Goal: Task Accomplishment & Management: Complete application form

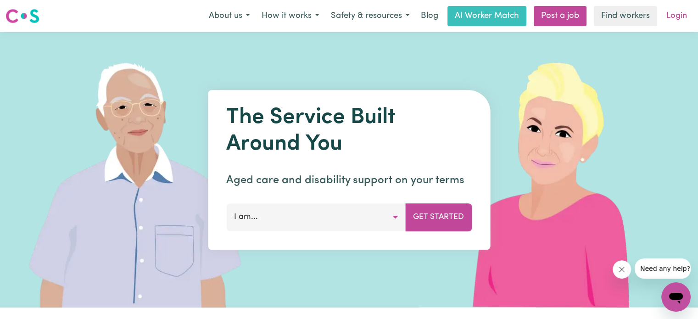
click at [678, 17] on link "Login" at bounding box center [677, 16] width 32 height 20
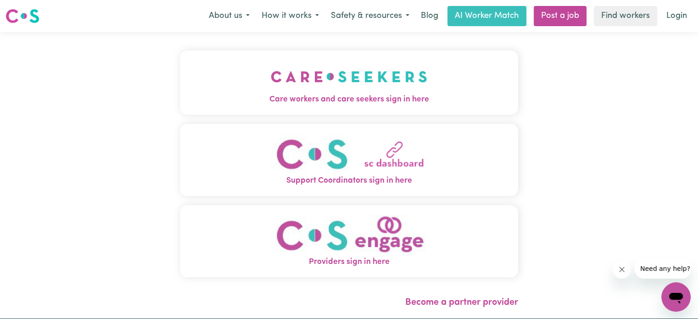
click at [418, 101] on span "Care workers and care seekers sign in here" at bounding box center [349, 100] width 338 height 12
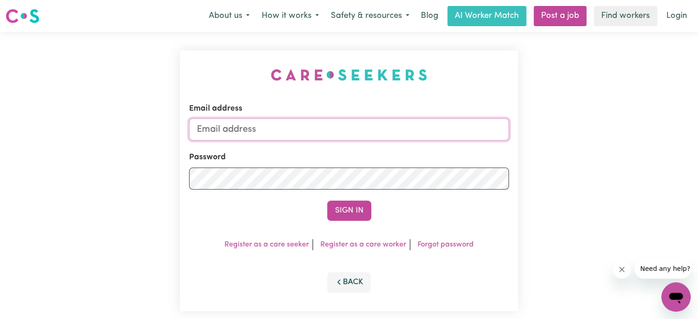
click at [362, 134] on input "Email address" at bounding box center [349, 129] width 320 height 22
type input "[EMAIL_ADDRESS][DOMAIN_NAME]"
click at [349, 214] on button "Sign In" at bounding box center [349, 210] width 44 height 20
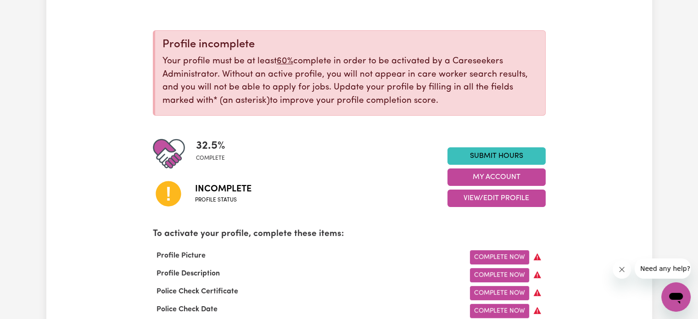
scroll to position [111, 0]
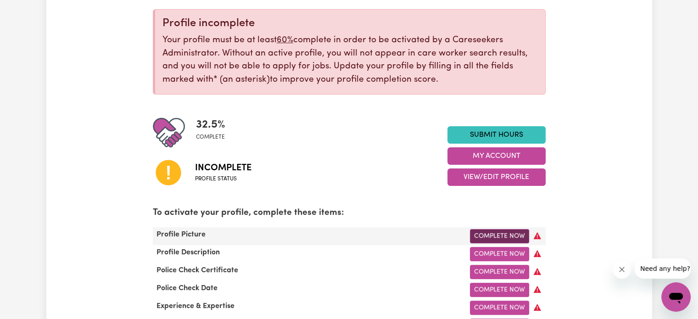
click at [477, 237] on link "Complete Now" at bounding box center [499, 236] width 59 height 14
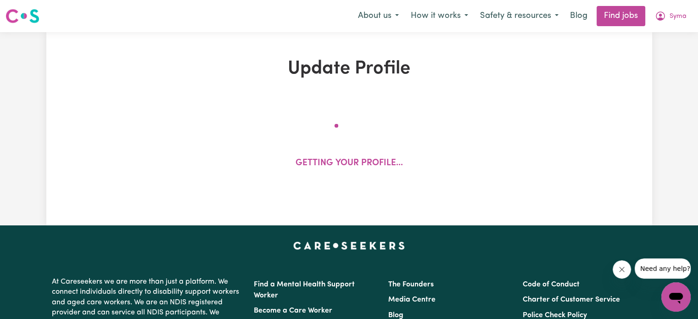
select select "[DEMOGRAPHIC_DATA]"
select select "Student Visa"
select select "Studying a healthcare related degree or qualification"
select select "40"
select select "50"
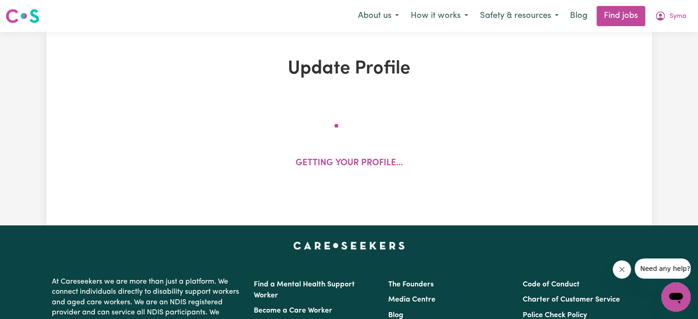
select select "50"
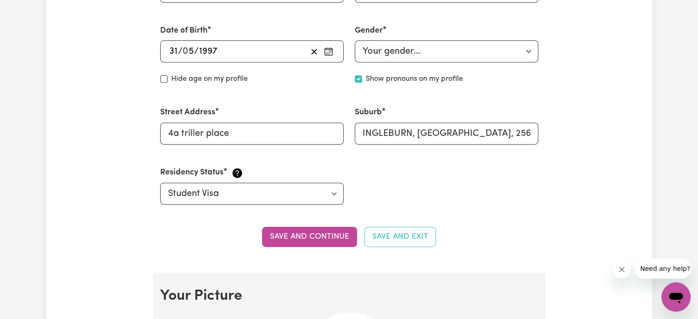
scroll to position [390, 0]
click at [339, 234] on button "Save and continue" at bounding box center [309, 236] width 95 height 20
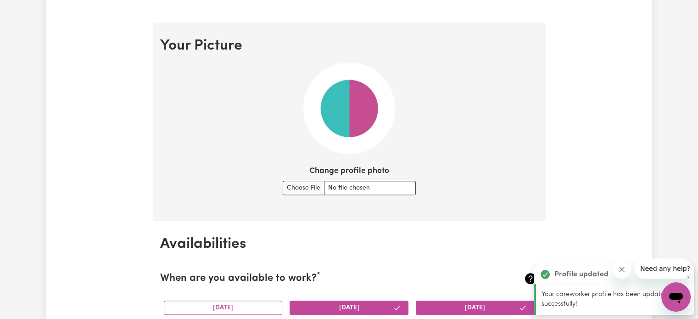
scroll to position [661, 0]
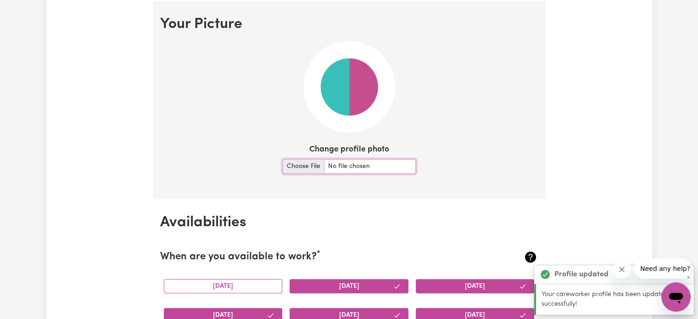
click at [298, 169] on input "Change profile photo" at bounding box center [349, 166] width 133 height 14
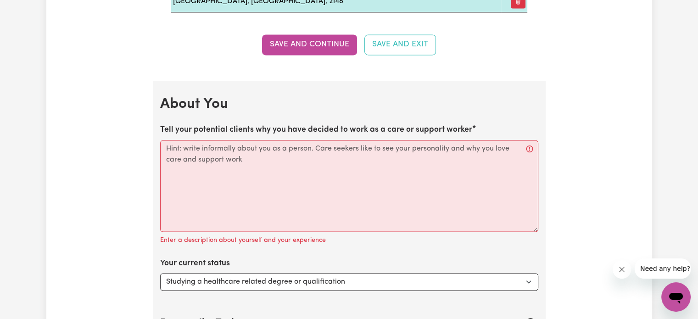
scroll to position [1388, 0]
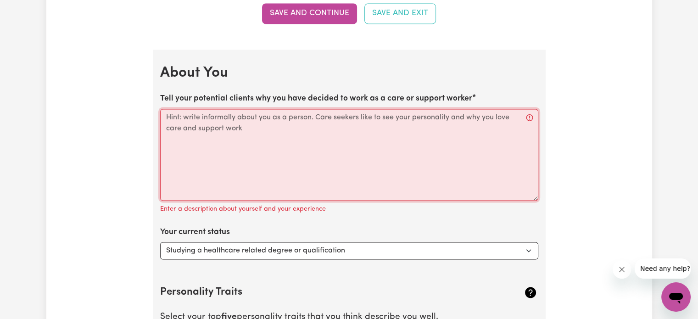
click at [376, 170] on textarea "Tell your potential clients why you have decided to work as a care or support w…" at bounding box center [349, 155] width 378 height 92
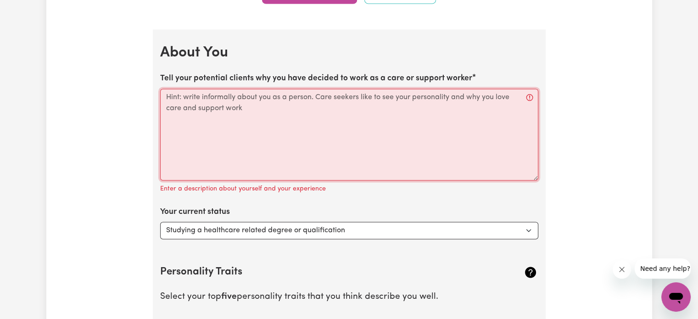
scroll to position [1409, 0]
click at [328, 161] on textarea "Tell your potential clients why you have decided to work as a care or support w…" at bounding box center [349, 134] width 378 height 92
drag, startPoint x: 246, startPoint y: 104, endPoint x: 184, endPoint y: 92, distance: 64.0
click at [184, 92] on textarea "Tell your potential clients why you have decided to work as a care or support w…" at bounding box center [349, 134] width 378 height 92
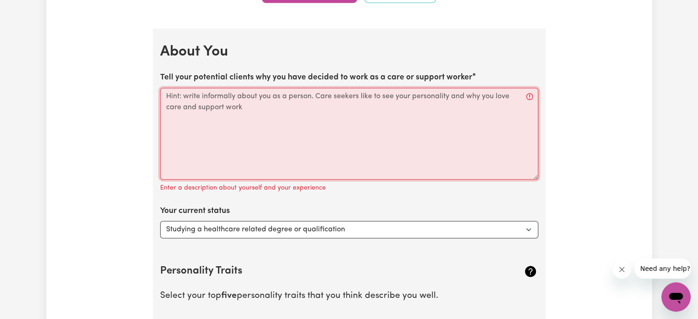
click at [184, 93] on textarea "Tell your potential clients why you have decided to work as a care or support w…" at bounding box center [349, 134] width 378 height 92
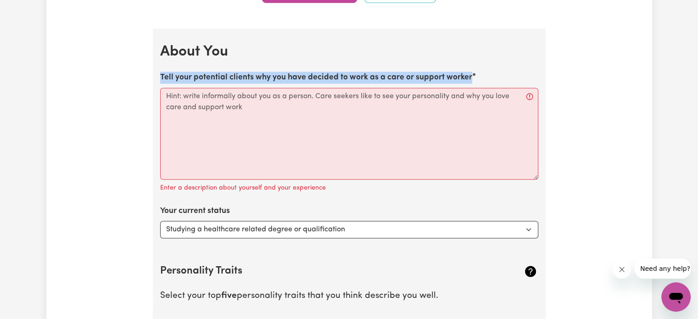
drag, startPoint x: 466, startPoint y: 72, endPoint x: 145, endPoint y: 72, distance: 320.7
copy label "Tell your potential clients why you have decided to work as a care or support w…"
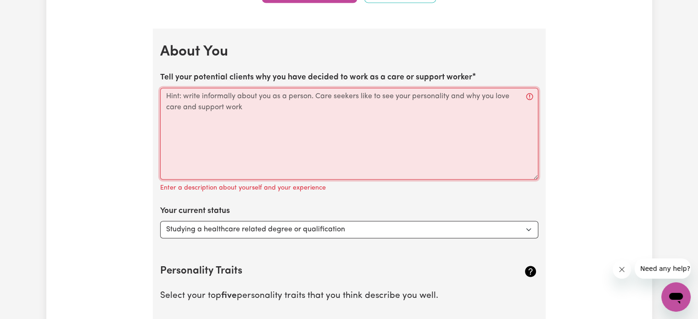
click at [277, 120] on textarea "Tell your potential clients why you have decided to work as a care or support w…" at bounding box center [349, 134] width 378 height 92
paste textarea "I chose to work as a care and support worker because supporting others is somet…"
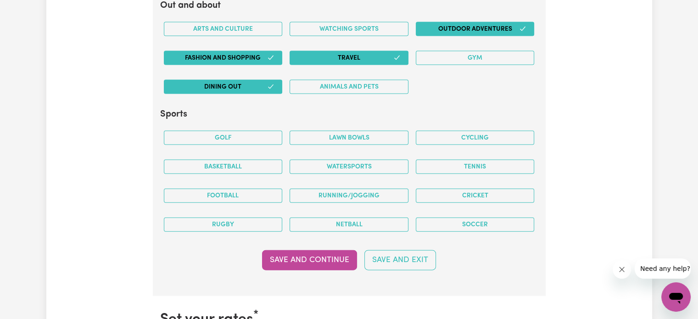
scroll to position [2019, 0]
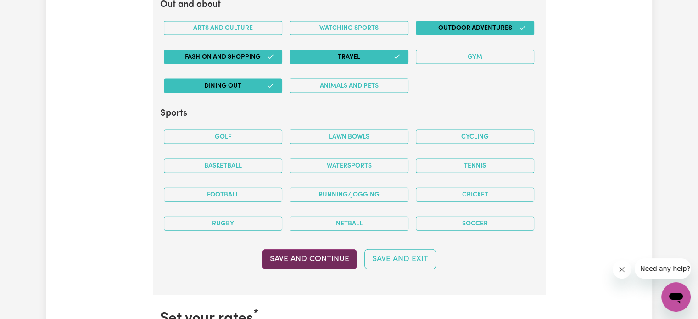
type textarea "I chose to work as a care and support worker because supporting others is somet…"
click at [323, 252] on button "Save and Continue" at bounding box center [309, 259] width 95 height 20
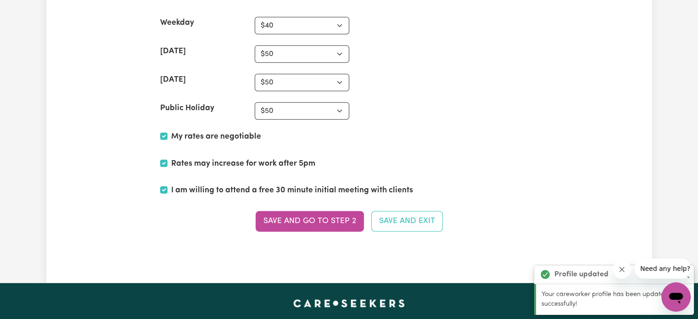
scroll to position [2380, 0]
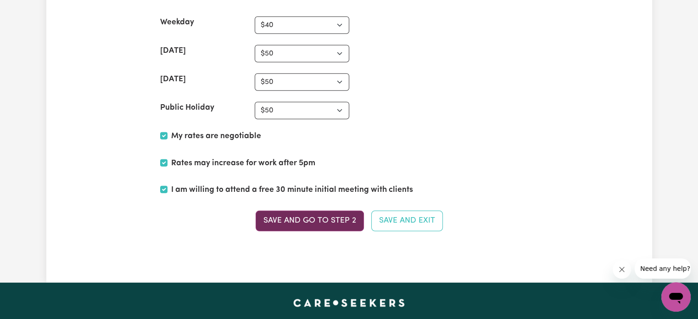
click at [306, 216] on button "Save and go to Step 2" at bounding box center [310, 221] width 108 height 20
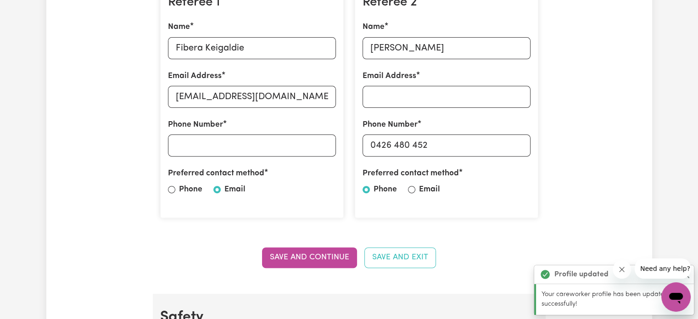
scroll to position [297, 0]
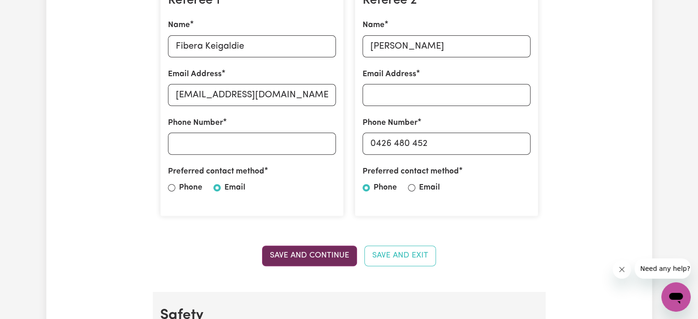
click at [317, 254] on button "Save and Continue" at bounding box center [309, 255] width 95 height 20
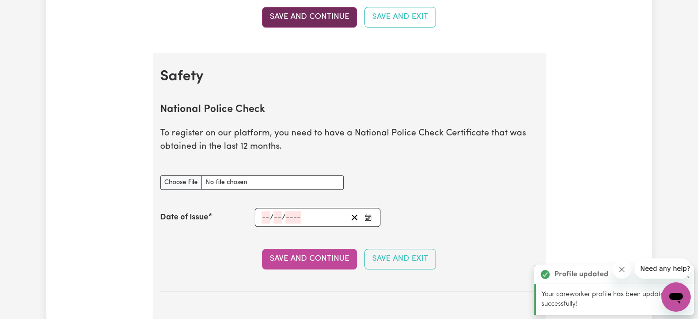
scroll to position [589, 0]
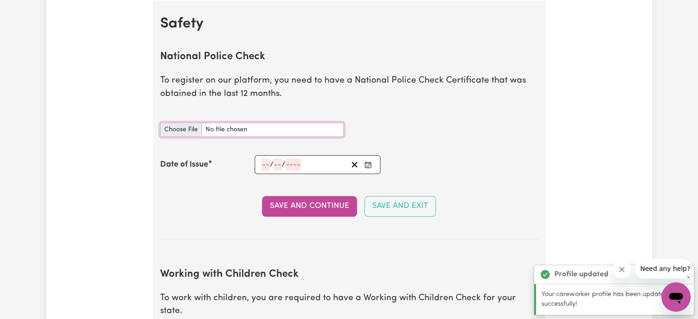
click at [258, 127] on input "National Police Check document" at bounding box center [252, 129] width 184 height 14
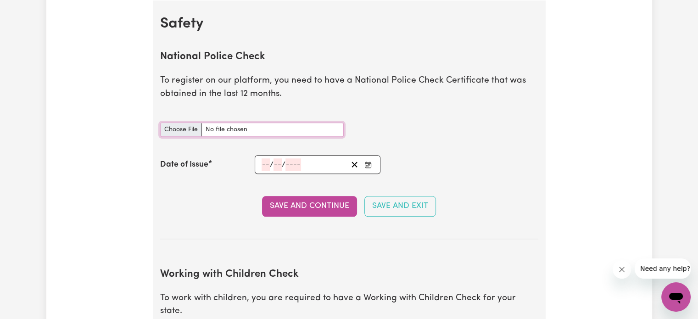
type input "C:\fakepath\15266336PC_ABEDIN.pdf"
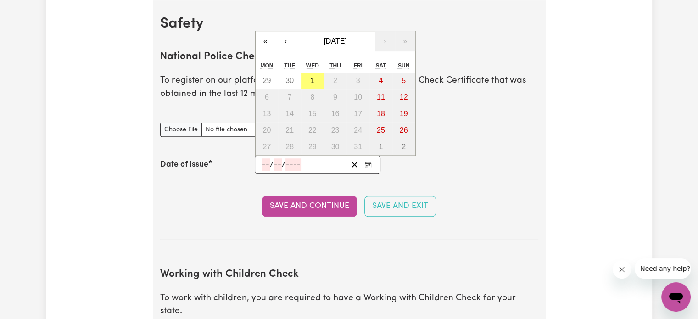
click at [279, 161] on input "number" at bounding box center [277, 164] width 8 height 12
click at [266, 163] on input "number" at bounding box center [265, 164] width 8 height 12
click at [289, 79] on abbr "30" at bounding box center [289, 81] width 8 height 8
type input "[DATE]"
type input "30"
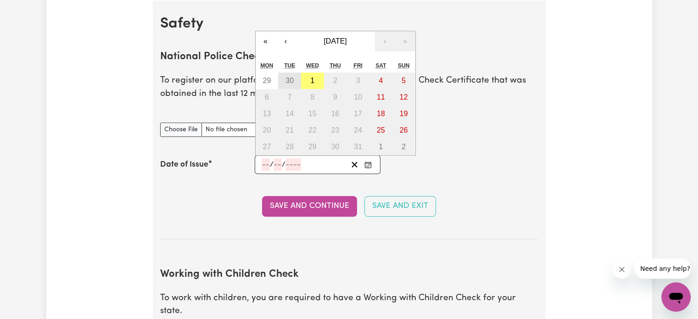
type input "9"
type input "2025"
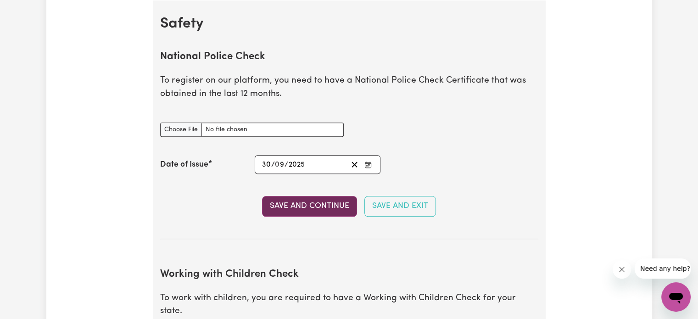
click at [327, 200] on button "Save and Continue" at bounding box center [309, 206] width 95 height 20
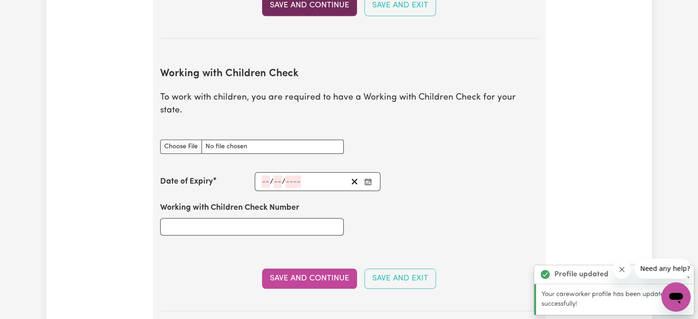
scroll to position [841, 0]
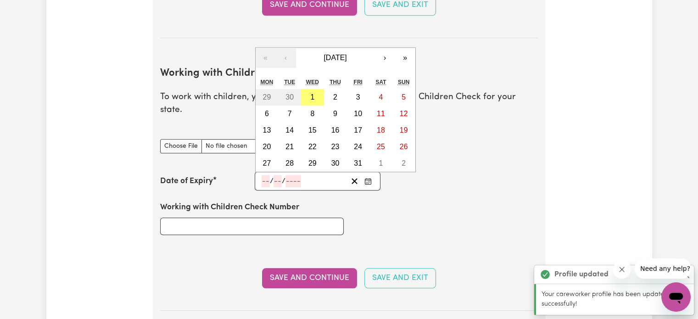
click at [290, 175] on input "number" at bounding box center [293, 181] width 16 height 12
click at [267, 175] on input "number" at bounding box center [265, 181] width 8 height 12
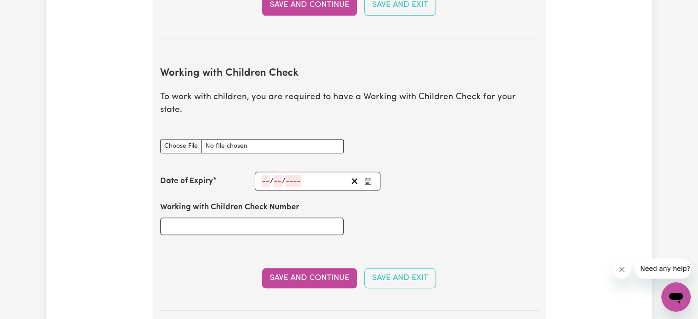
click at [410, 172] on div "Date of Expiry / / « ‹ [DATE] › » Mon Tue Wed Thu Fri Sat Sun 29 30 1 2 3 4 5 6…" at bounding box center [349, 181] width 378 height 19
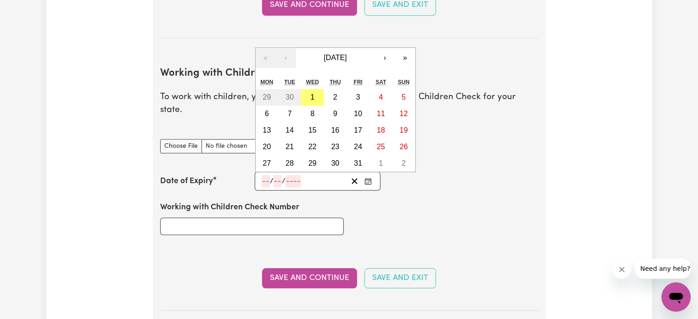
click at [267, 175] on input "number" at bounding box center [265, 181] width 8 height 12
type input "09"
type input "01"
type input "203"
type input "[DATE]"
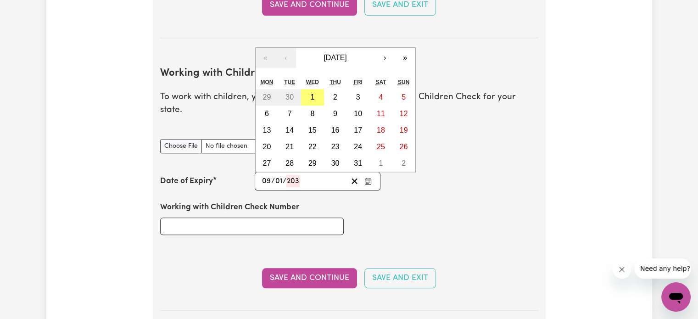
type input "9"
type input "1"
type input "2030"
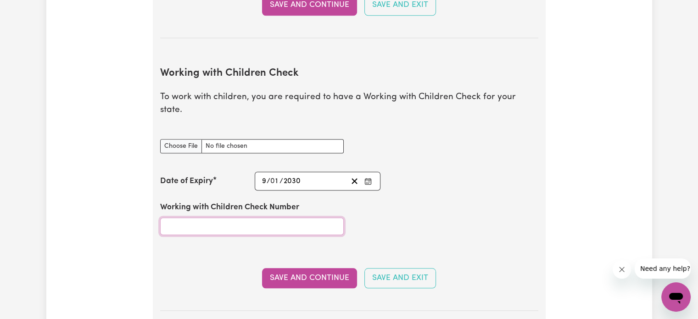
click at [248, 217] on input "Working with Children Check Number" at bounding box center [252, 225] width 184 height 17
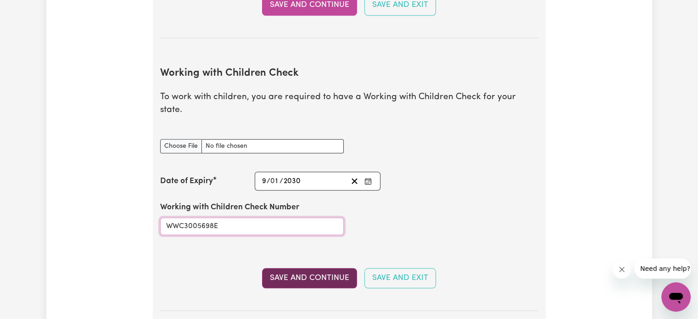
type input "WWC3005698E"
click at [318, 268] on button "Save and Continue" at bounding box center [309, 278] width 95 height 20
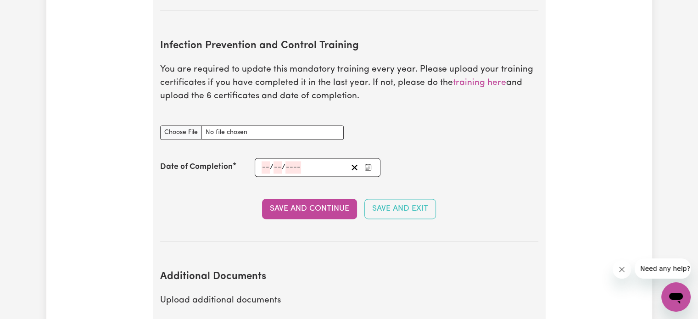
scroll to position [1414, 0]
click at [407, 198] on button "Save and Exit" at bounding box center [400, 208] width 72 height 20
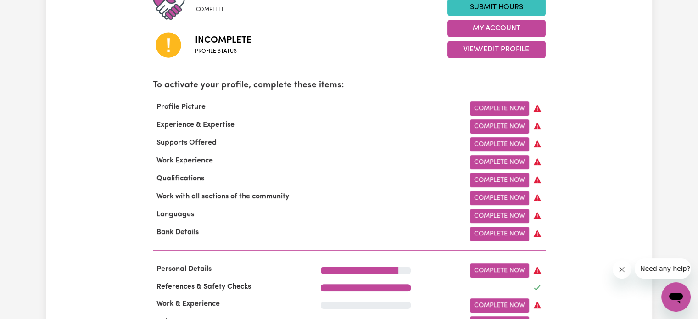
scroll to position [238, 0]
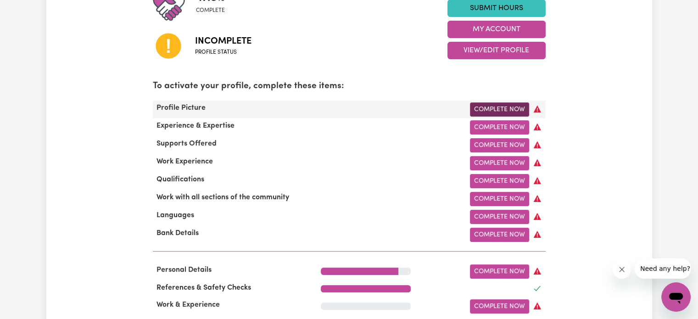
click at [499, 111] on link "Complete Now" at bounding box center [499, 109] width 59 height 14
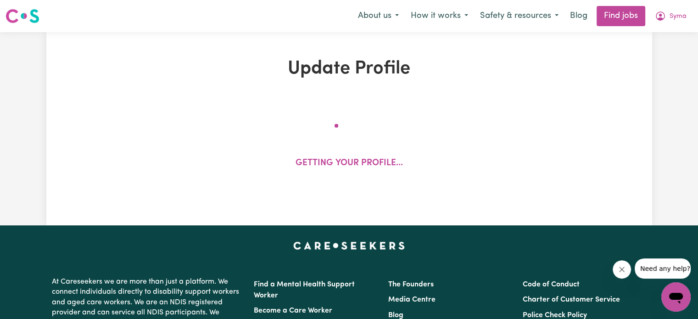
select select "[DEMOGRAPHIC_DATA]"
select select "Student Visa"
select select "Studying a healthcare related degree or qualification"
select select "40"
select select "50"
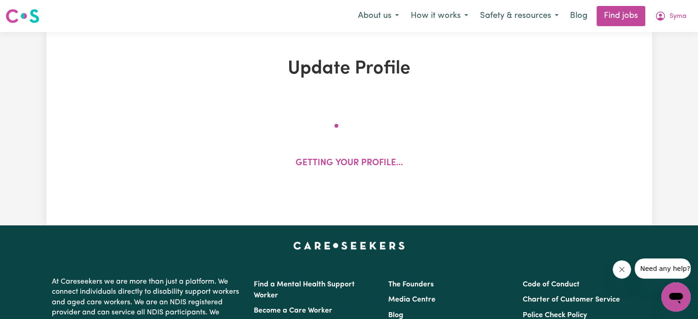
select select "50"
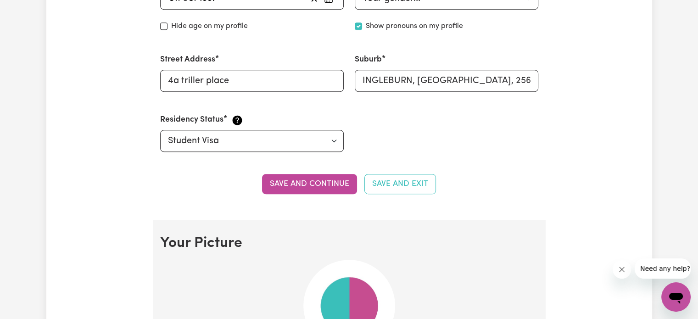
scroll to position [578, 0]
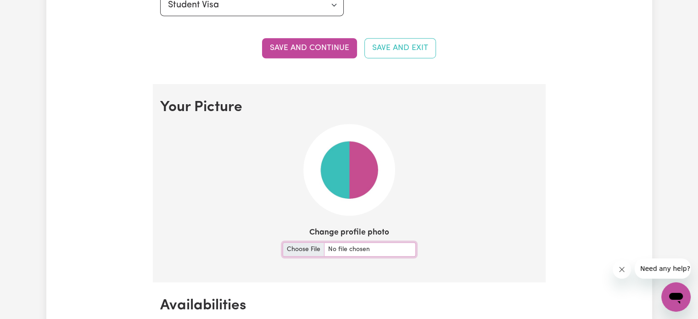
click at [305, 249] on input "Change profile photo" at bounding box center [349, 249] width 133 height 14
type input "C:\fakepath\IMG_0493.jpg"
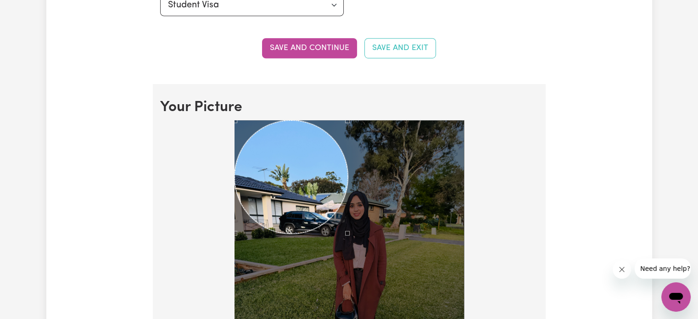
click at [360, 231] on div at bounding box center [348, 273] width 229 height 306
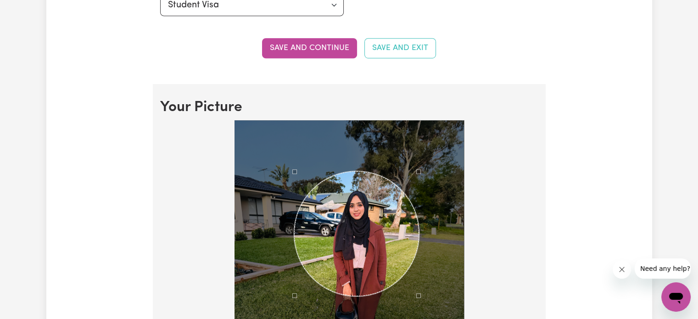
click at [380, 245] on div "Use the arrow keys to move the crop selection area" at bounding box center [356, 233] width 125 height 125
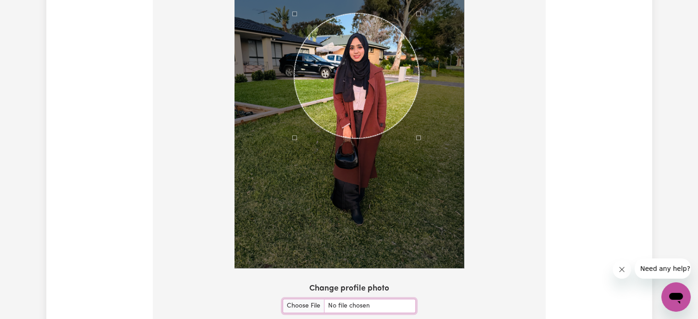
scroll to position [827, 0]
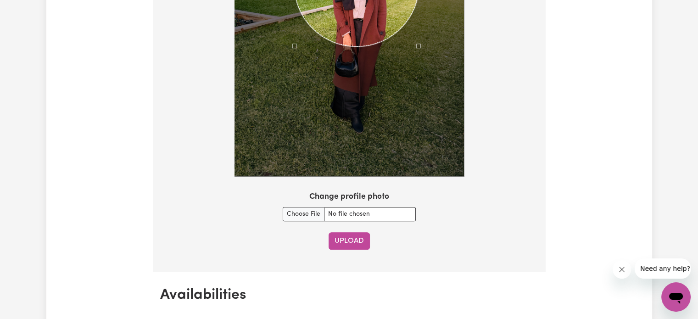
click at [340, 236] on button "Upload" at bounding box center [348, 240] width 41 height 17
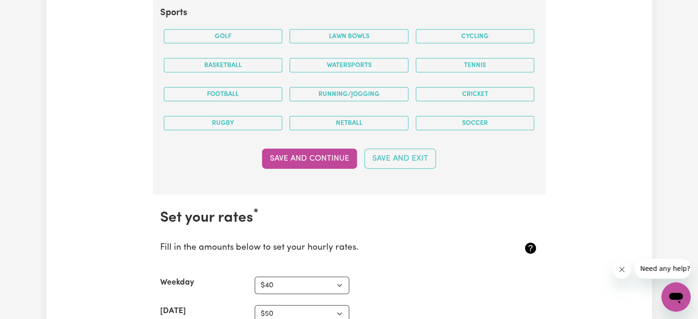
scroll to position [2119, 0]
click at [410, 152] on button "Save and Exit" at bounding box center [400, 159] width 72 height 20
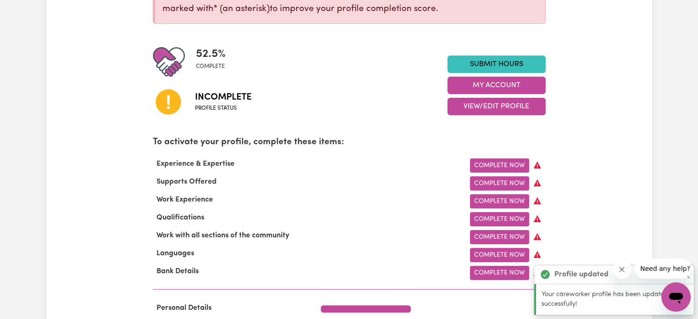
scroll to position [183, 0]
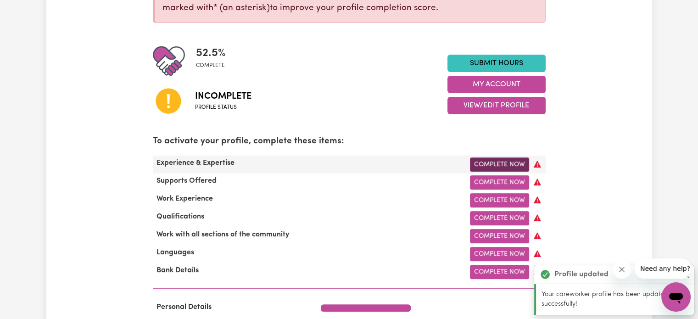
click at [519, 165] on link "Complete Now" at bounding box center [499, 164] width 59 height 14
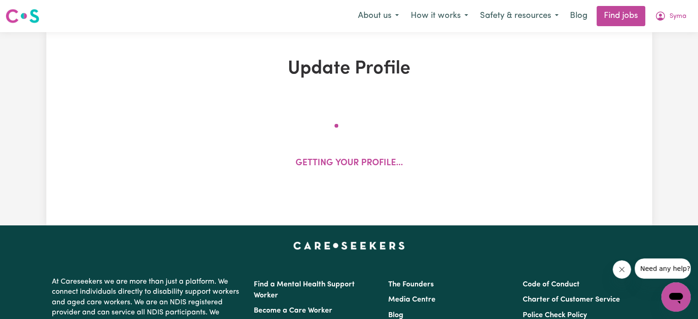
select select "Certificate III (Individual Support)"
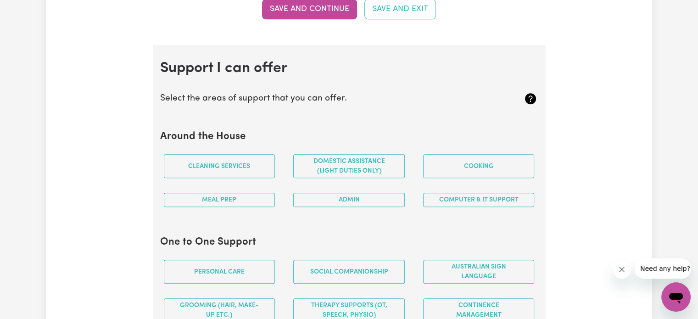
scroll to position [776, 0]
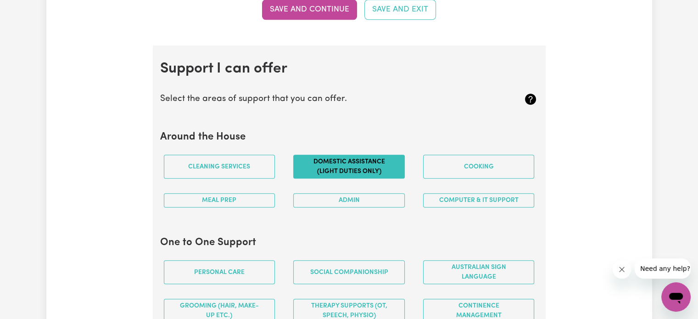
click at [304, 162] on button "Domestic assistance (light duties only)" at bounding box center [348, 167] width 111 height 24
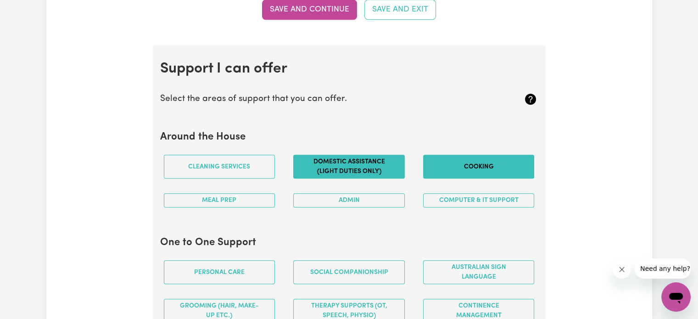
click at [486, 157] on button "Cooking" at bounding box center [478, 167] width 111 height 24
click at [487, 198] on button "Computer & IT Support" at bounding box center [478, 200] width 111 height 14
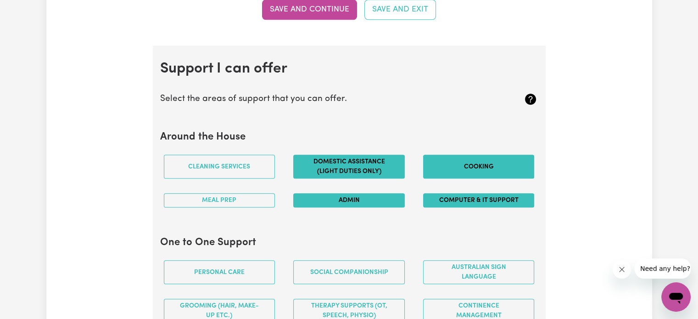
click at [306, 199] on button "Admin" at bounding box center [348, 200] width 111 height 14
click at [240, 199] on button "Meal prep" at bounding box center [219, 200] width 111 height 14
click at [472, 159] on button "Cooking" at bounding box center [478, 167] width 111 height 24
click at [483, 165] on button "Cooking" at bounding box center [478, 167] width 111 height 24
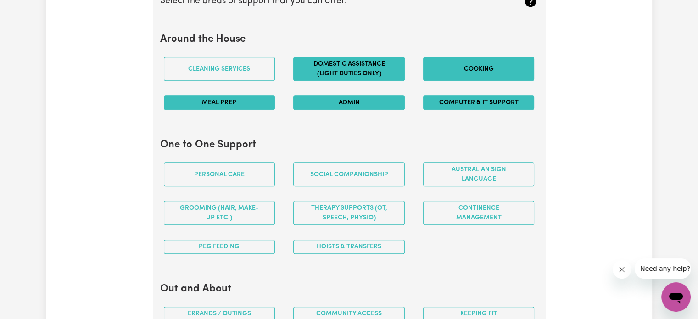
scroll to position [873, 0]
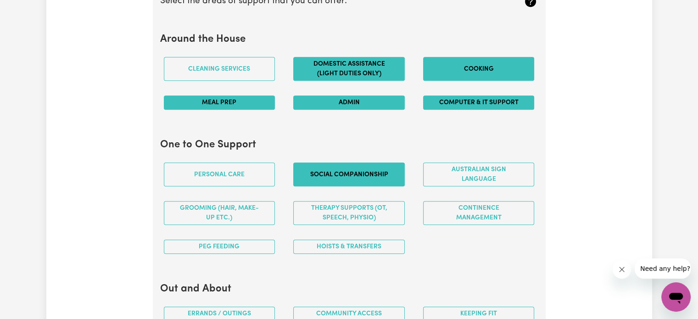
click at [349, 167] on button "Social companionship" at bounding box center [348, 174] width 111 height 24
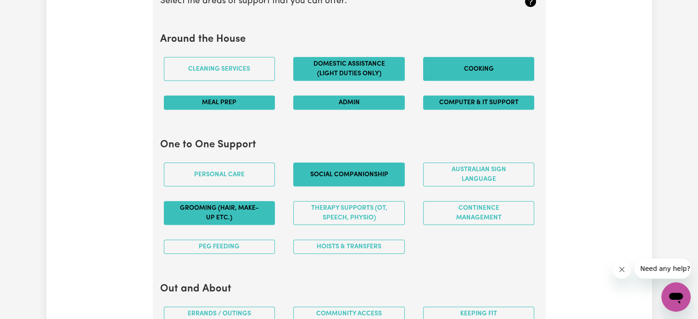
click at [263, 211] on button "Grooming (hair, make-up etc.)" at bounding box center [219, 213] width 111 height 24
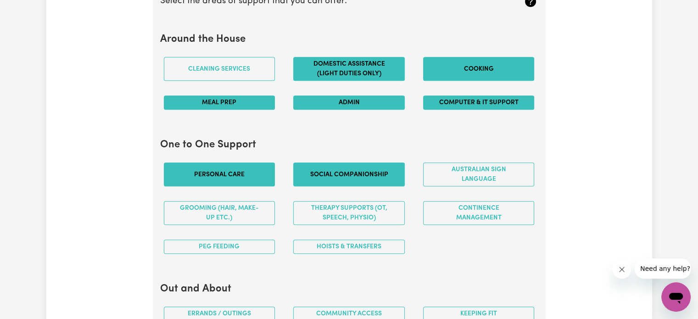
click at [254, 175] on button "Personal care" at bounding box center [219, 174] width 111 height 24
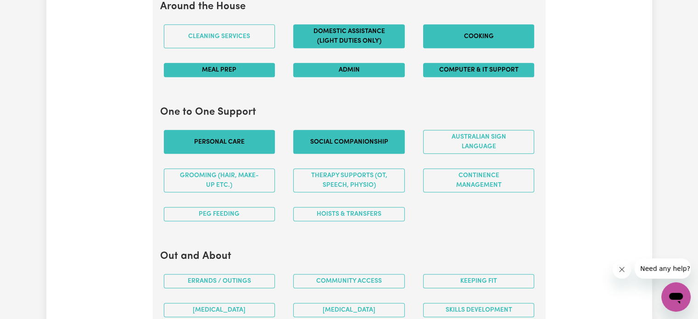
scroll to position [908, 0]
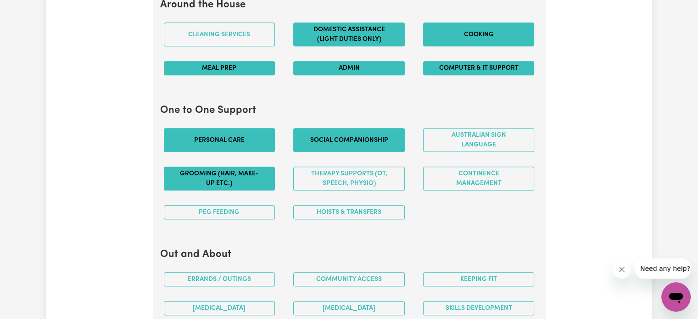
click at [233, 172] on button "Grooming (hair, make-up etc.)" at bounding box center [219, 179] width 111 height 24
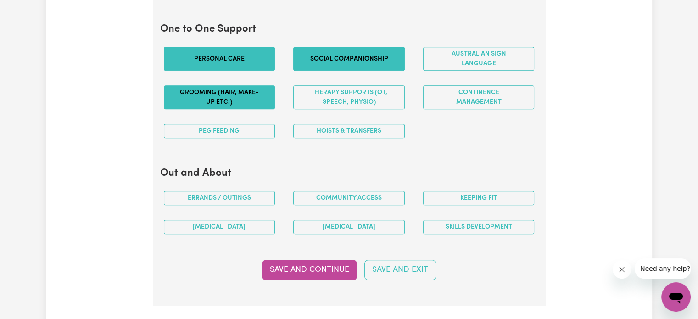
scroll to position [1006, 0]
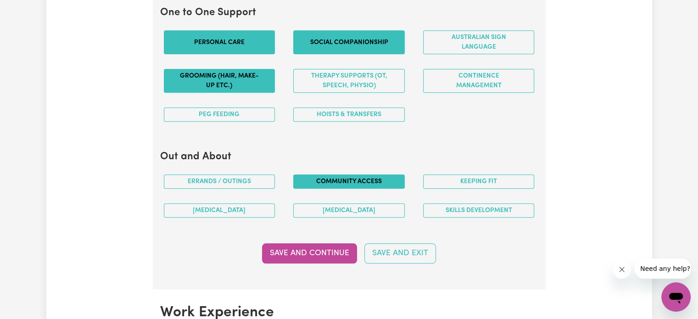
click at [368, 182] on button "Community access" at bounding box center [348, 181] width 111 height 14
click at [251, 177] on button "Errands / Outings" at bounding box center [219, 181] width 111 height 14
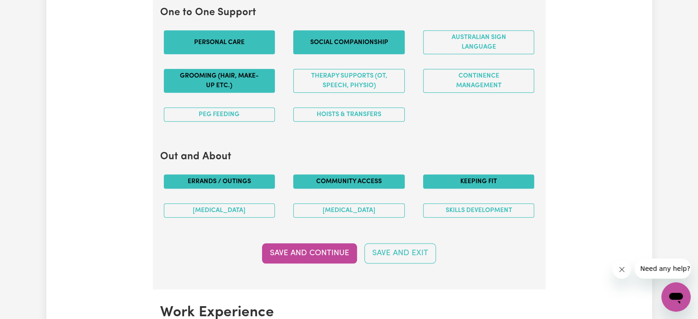
click at [468, 178] on button "Keeping fit" at bounding box center [478, 181] width 111 height 14
click at [312, 253] on button "Save and Continue" at bounding box center [309, 253] width 95 height 20
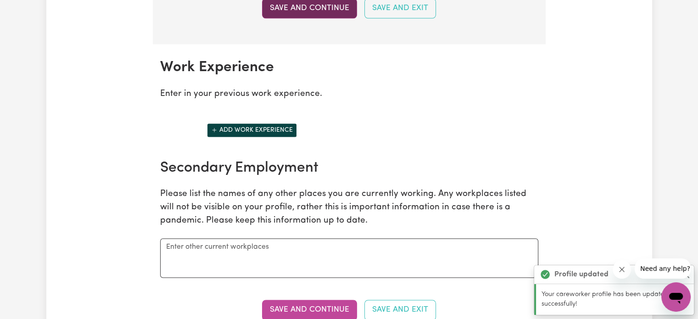
scroll to position [1291, 0]
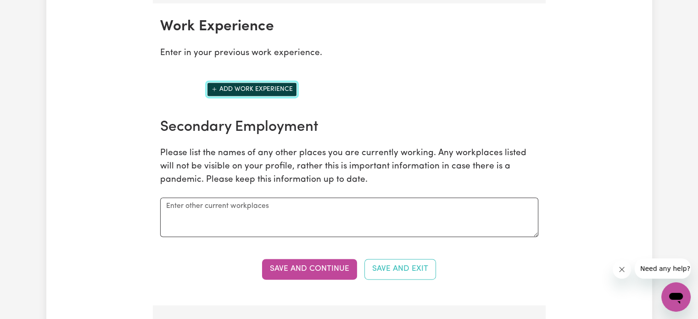
click at [267, 88] on button "Add work experience" at bounding box center [252, 89] width 90 height 14
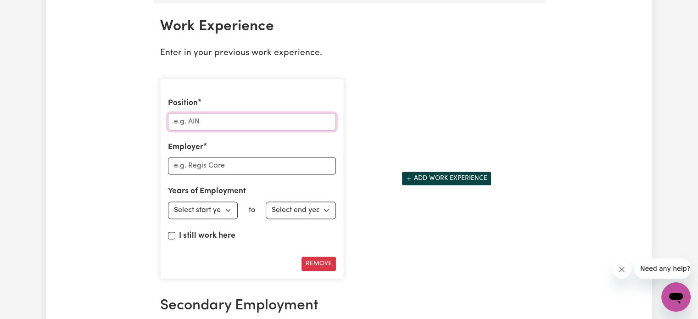
click at [248, 113] on input "Position" at bounding box center [252, 121] width 168 height 17
type input "volunteer"
click at [231, 169] on input "Employer" at bounding box center [252, 165] width 168 height 17
click at [235, 160] on input "Employer" at bounding box center [252, 165] width 168 height 17
type input "Shuchona foundation"
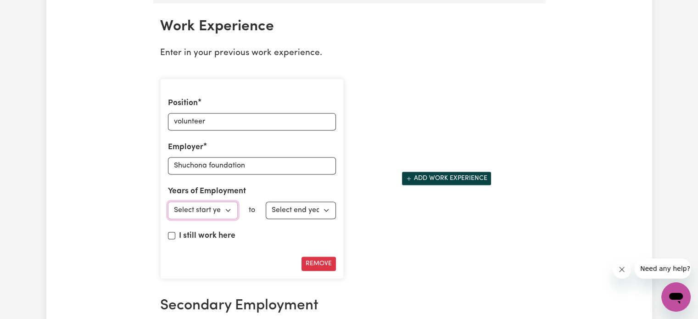
click at [214, 207] on select "Select start year [DATE] 1952 1953 1954 1955 1956 1957 1958 1959 1960 1961 1962…" at bounding box center [203, 209] width 70 height 17
select select "2019"
click at [168, 201] on select "Select start year [DATE] 1952 1953 1954 1955 1956 1957 1958 1959 1960 1961 1962…" at bounding box center [203, 209] width 70 height 17
click at [287, 201] on select "Select end year [DATE] 1952 1953 1954 1955 1956 1957 1958 1959 1960 1961 1962 1…" at bounding box center [301, 209] width 70 height 17
select select "2020"
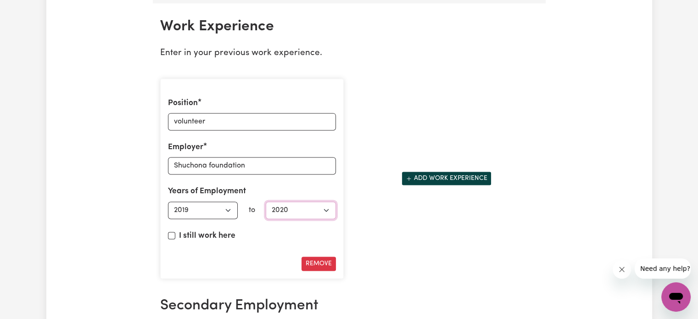
click at [266, 201] on select "Select end year [DATE] 1952 1953 1954 1955 1956 1957 1958 1959 1960 1961 1962 1…" at bounding box center [301, 209] width 70 height 17
click at [314, 256] on button "Remove" at bounding box center [318, 263] width 34 height 14
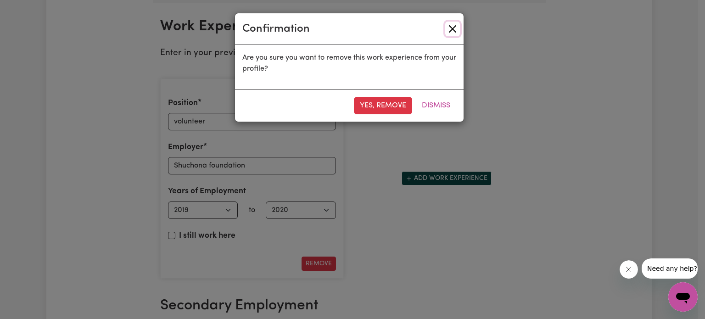
click at [456, 23] on button "Close" at bounding box center [452, 29] width 15 height 15
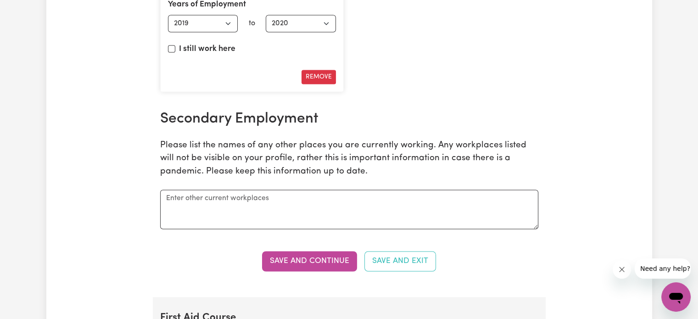
scroll to position [1480, 0]
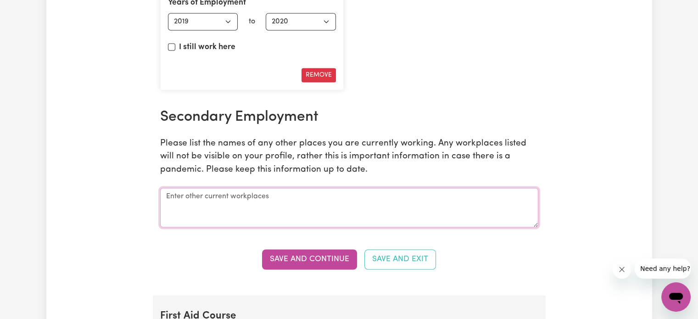
click at [235, 202] on textarea at bounding box center [349, 207] width 378 height 39
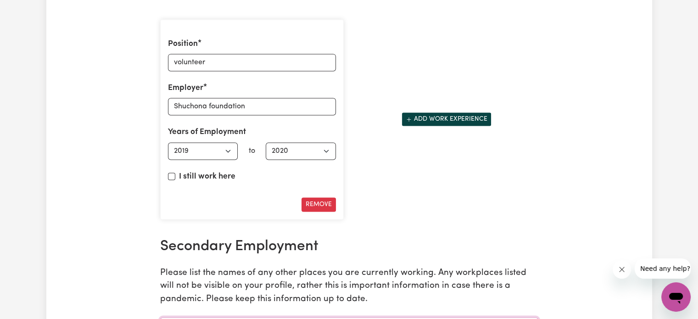
scroll to position [1344, 0]
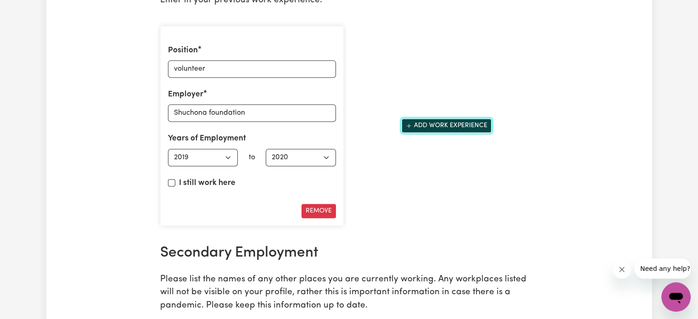
click at [430, 118] on button "Add work experience" at bounding box center [446, 125] width 90 height 14
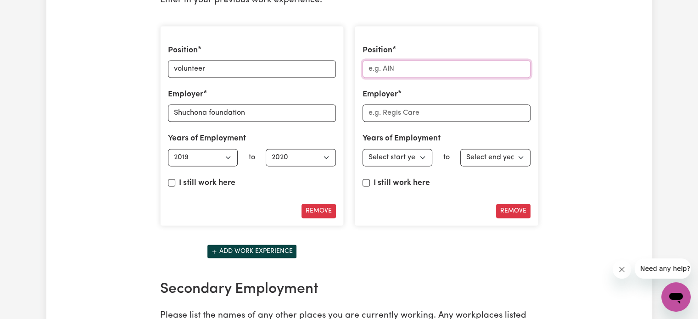
click at [400, 62] on input "Position" at bounding box center [446, 68] width 168 height 17
type input "Tutor"
click at [433, 106] on input "Employer" at bounding box center [446, 112] width 168 height 17
type input "The Study Hub Tuition"
click at [397, 156] on select "Select start year [DATE] 1952 1953 1954 1955 1956 1957 1958 1959 1960 1961 1962…" at bounding box center [397, 157] width 70 height 17
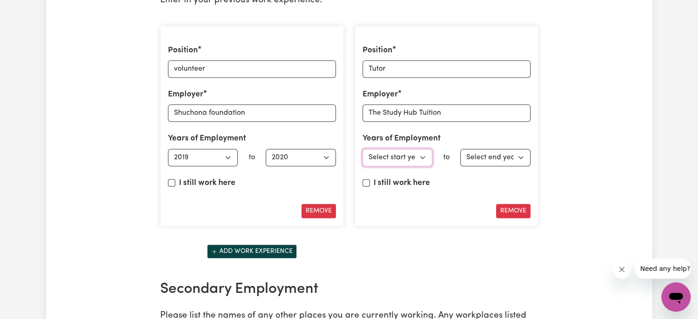
select select "2025"
click at [362, 149] on select "Select start year [DATE] 1952 1953 1954 1955 1956 1957 1958 1959 1960 1961 1962…" at bounding box center [397, 157] width 70 height 17
click at [481, 153] on select "Select end year [DATE] 1952 1953 1954 1955 1956 1957 1958 1959 1960 1961 1962 1…" at bounding box center [495, 157] width 70 height 17
select select "2025"
click at [460, 149] on select "Select end year [DATE] 1952 1953 1954 1955 1956 1957 1958 1959 1960 1961 1962 1…" at bounding box center [495, 157] width 70 height 17
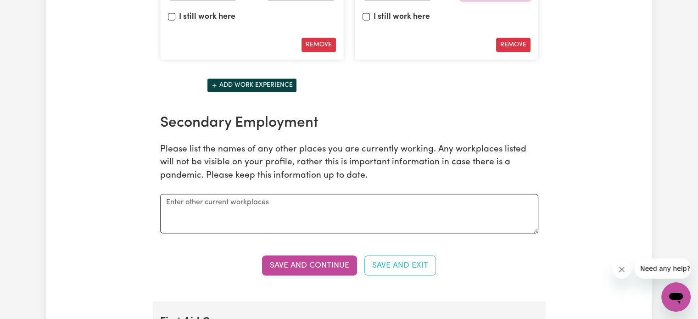
scroll to position [1511, 0]
click at [353, 199] on textarea at bounding box center [349, 212] width 378 height 39
type textarea "&"
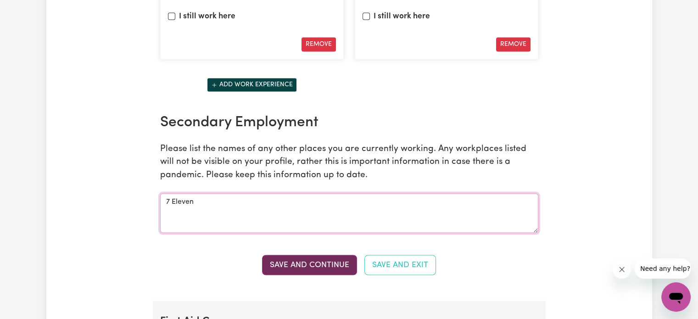
type textarea "7 Eleven"
click at [340, 266] on button "Save and Continue" at bounding box center [309, 265] width 95 height 20
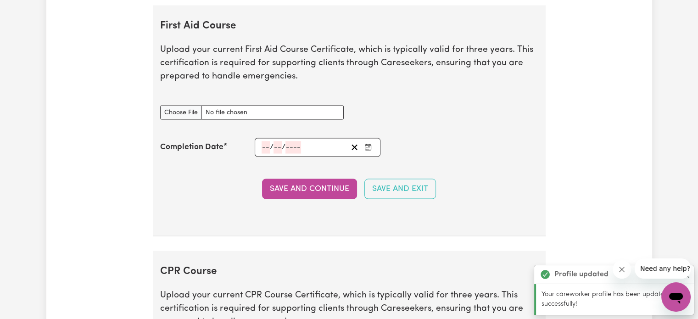
scroll to position [1806, 0]
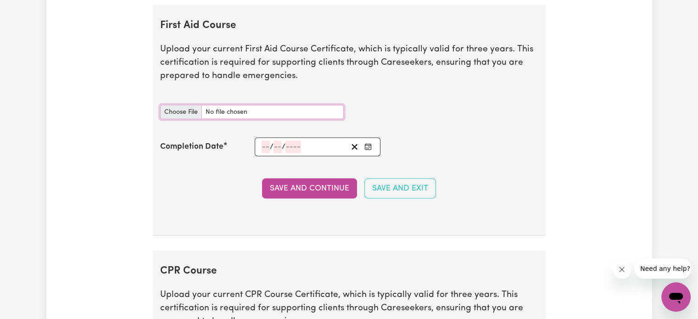
click at [192, 107] on input "First Aid Course document" at bounding box center [252, 112] width 184 height 14
type input "C:\fakepath\first aid, cpr.pdf"
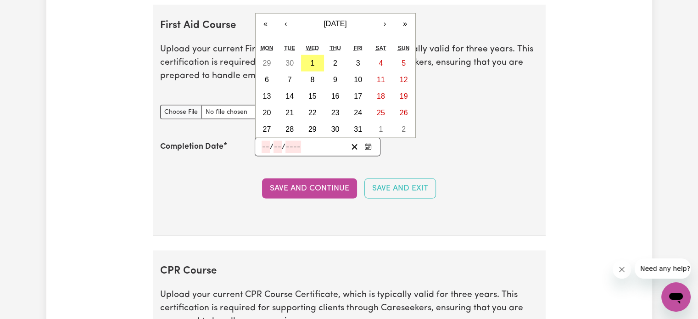
click at [264, 141] on input "number" at bounding box center [265, 147] width 8 height 12
type input "1"
type input "26"
type input "07"
type input "202"
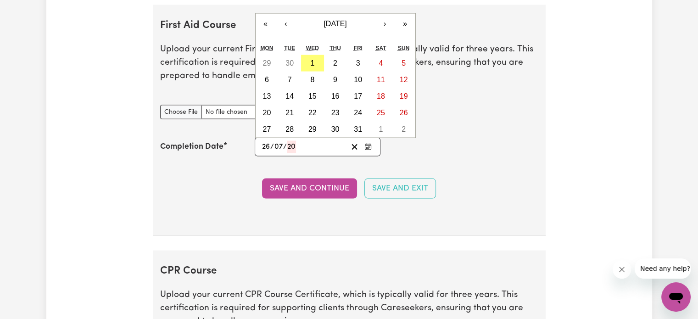
scroll to position [0, 0]
type input "[DATE]"
type input "7"
type input "2025"
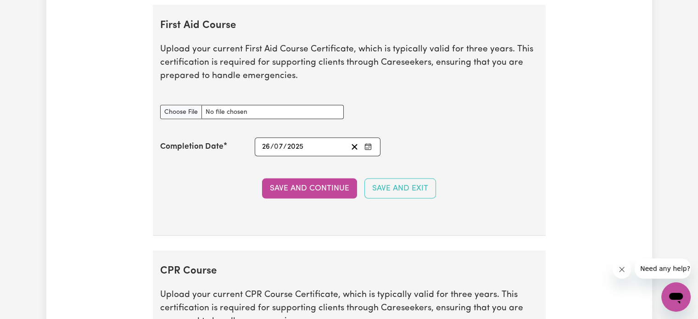
click at [421, 144] on div "Completion Date [DATE] 26 / 0 7 / 2025 « ‹ [DATE] › » Mon Tue Wed Thu Fri Sat S…" at bounding box center [349, 147] width 378 height 19
click at [320, 186] on button "Save and Continue" at bounding box center [309, 188] width 95 height 20
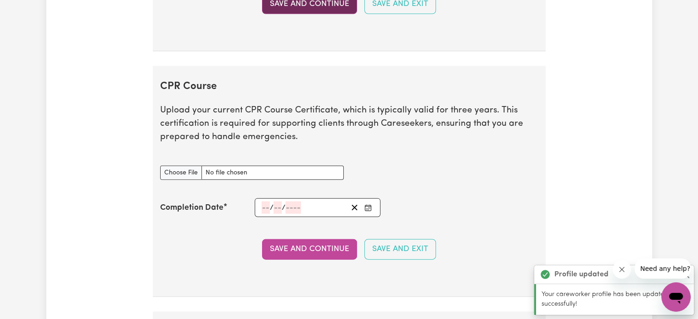
scroll to position [2052, 0]
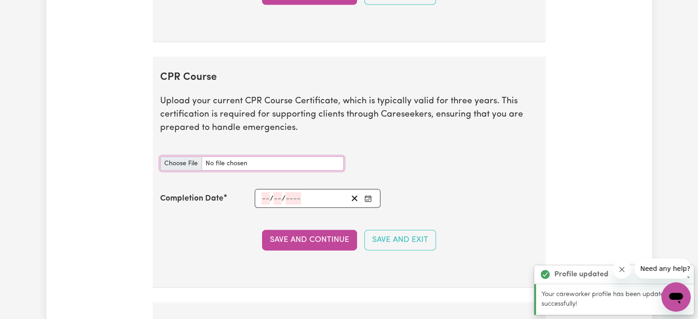
click at [240, 159] on input "CPR Course document" at bounding box center [252, 163] width 184 height 14
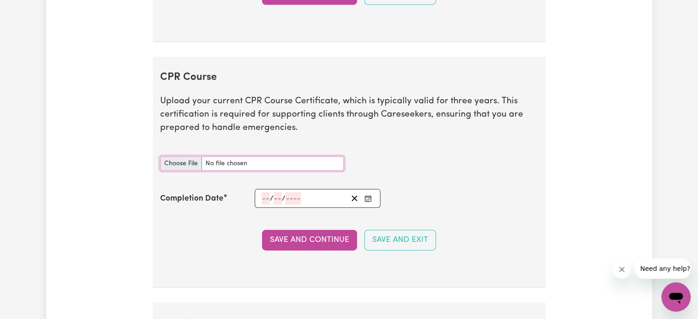
type input "C:\fakepath\first aid, cpr.pdf"
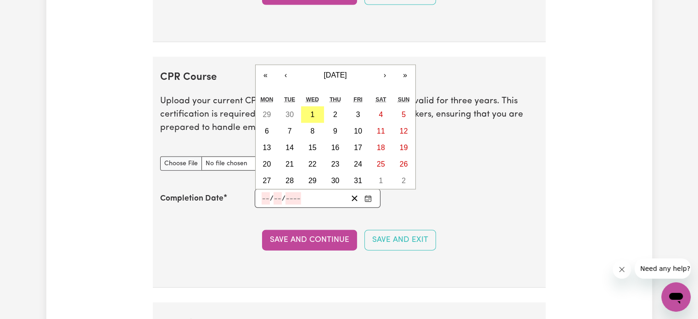
click at [263, 194] on input "number" at bounding box center [265, 198] width 8 height 12
type input "26"
type input "07"
type input "202"
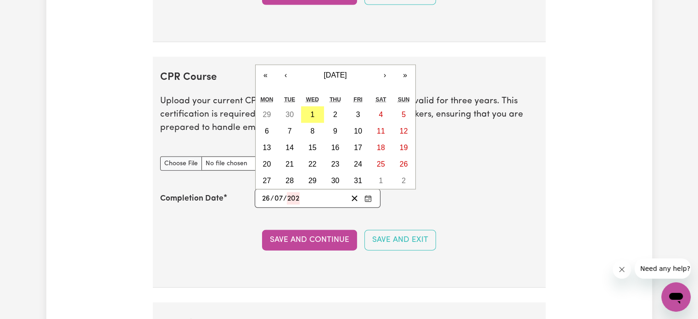
type input "[DATE]"
type input "7"
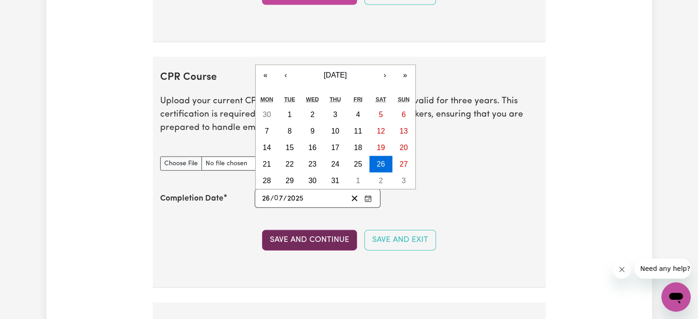
type input "2025"
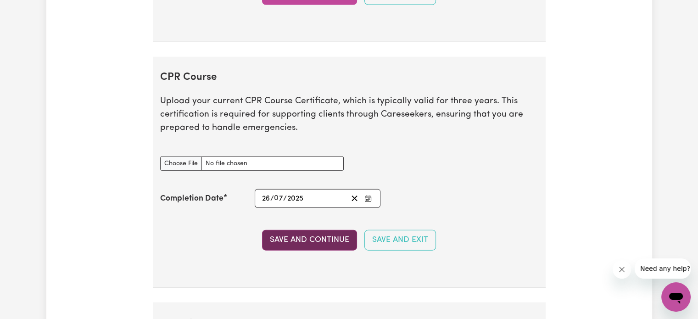
click at [328, 230] on button "Save and Continue" at bounding box center [309, 240] width 95 height 20
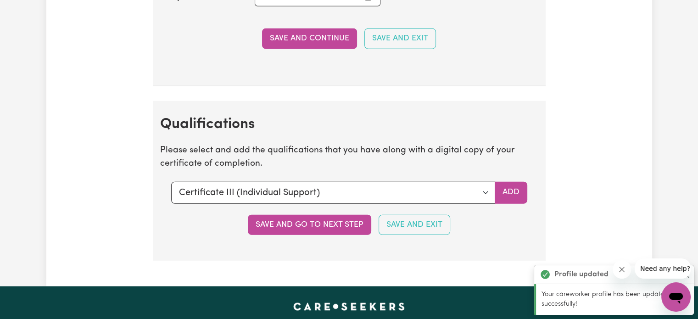
scroll to position [2308, 0]
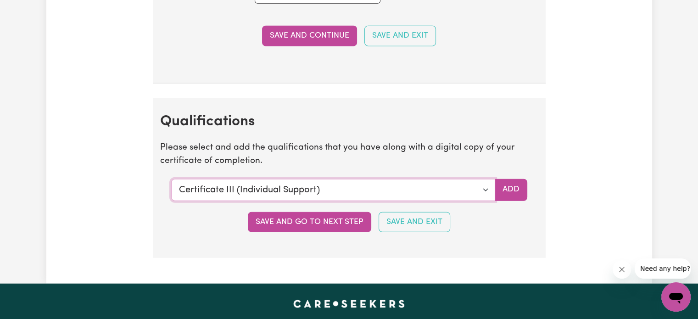
click at [303, 183] on select "Select a qualification to add... Certificate III (Individual Support) Certifica…" at bounding box center [333, 190] width 324 height 22
select select "CPR Course [HLTAID009-12]"
click at [171, 179] on select "Select a qualification to add... Certificate III (Individual Support) Certifica…" at bounding box center [333, 190] width 324 height 22
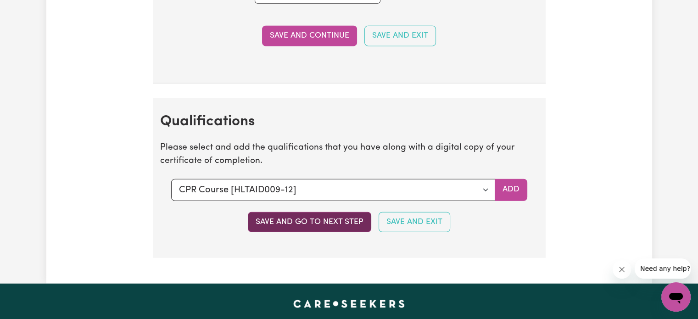
click at [331, 212] on button "Save and go to next step" at bounding box center [309, 222] width 123 height 20
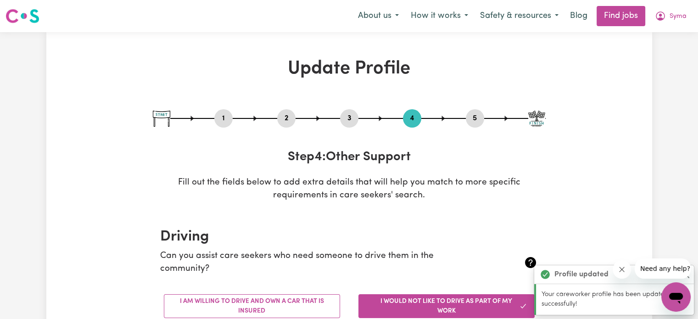
scroll to position [138, 0]
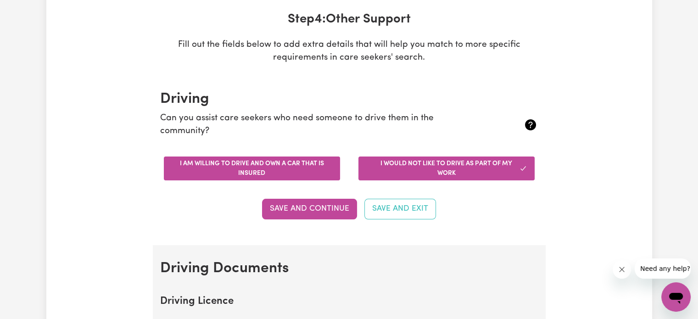
click at [301, 175] on button "I am willing to drive and own a car that is insured" at bounding box center [252, 168] width 176 height 24
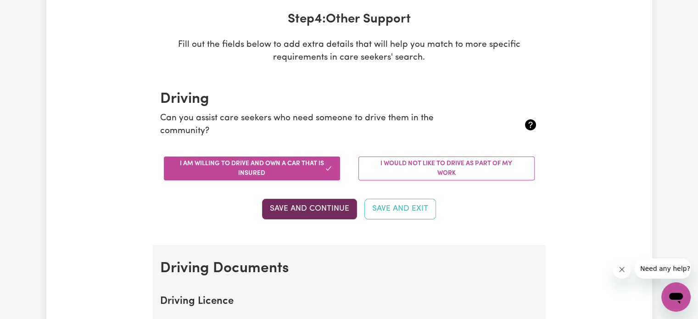
click at [317, 204] on button "Save and Continue" at bounding box center [309, 209] width 95 height 20
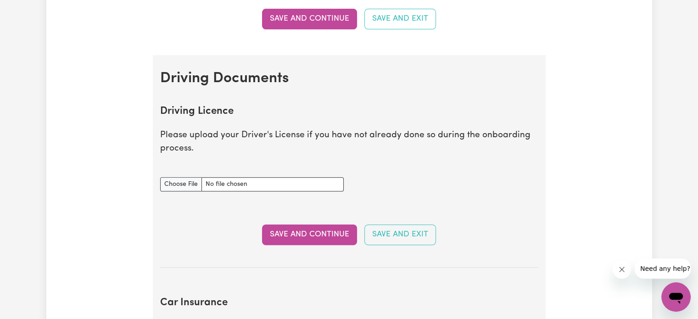
scroll to position [338, 0]
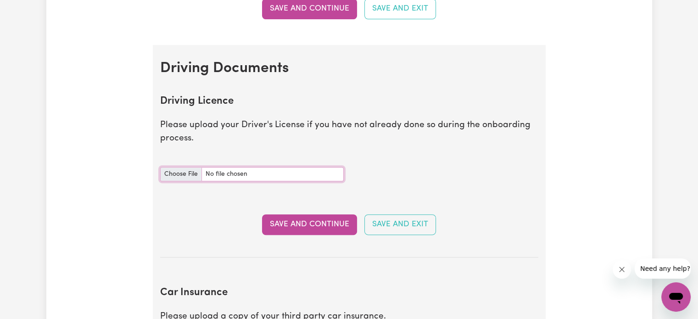
click at [189, 173] on input "Driving Licence document" at bounding box center [252, 174] width 184 height 14
type input "C:\fakepath\[PERSON_NAME] Driving L.pdf"
click at [317, 229] on button "Save and Continue" at bounding box center [309, 224] width 95 height 20
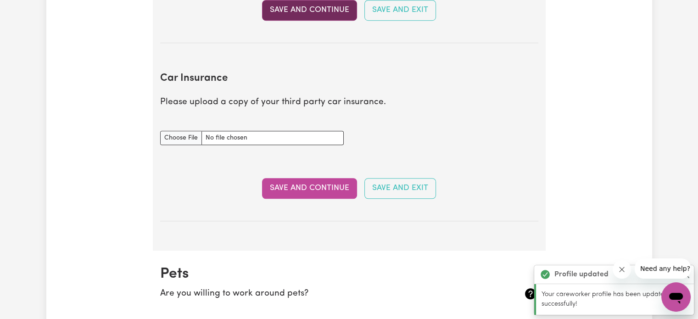
scroll to position [609, 0]
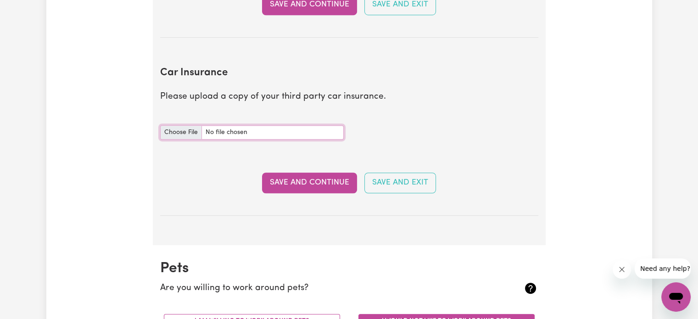
click at [186, 130] on input "Car Insurance document" at bounding box center [252, 132] width 184 height 14
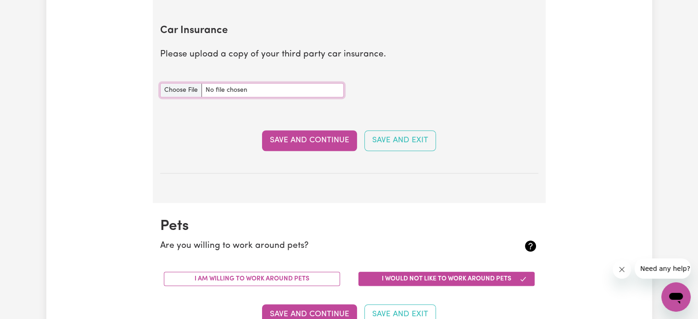
scroll to position [651, 0]
click at [182, 90] on input "Car Insurance document" at bounding box center [252, 90] width 184 height 14
type input "C:\fakepath\Third party insurance.jpg"
click at [299, 139] on button "Save and Continue" at bounding box center [309, 140] width 95 height 20
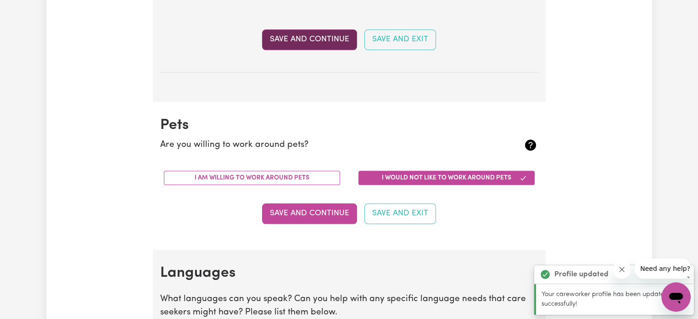
scroll to position [853, 0]
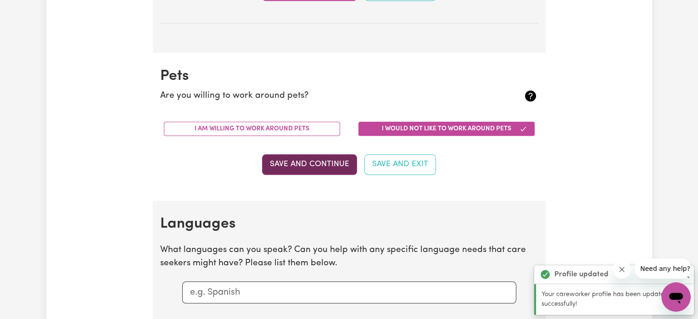
click at [341, 159] on button "Save and Continue" at bounding box center [309, 164] width 95 height 20
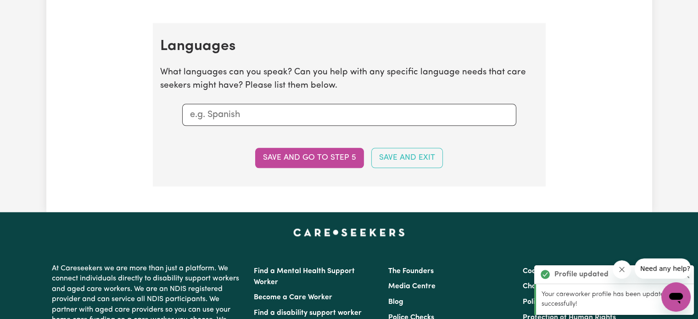
scroll to position [1052, 0]
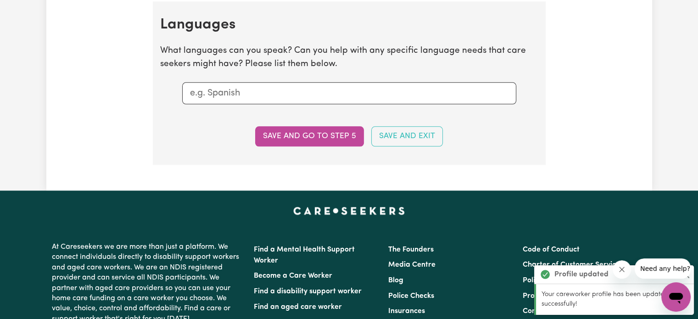
click at [268, 78] on section "Languages What languages can you speak? Can you help with any specific language…" at bounding box center [349, 82] width 393 height 163
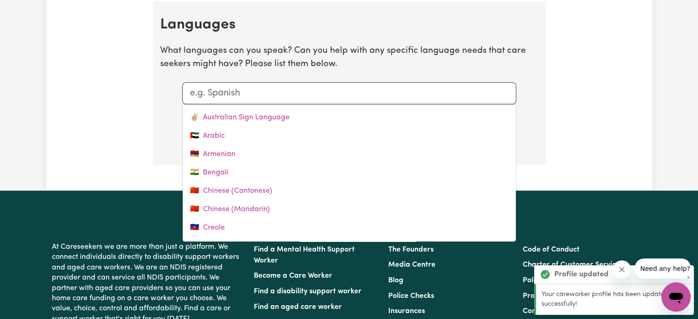
click at [259, 88] on input "text" at bounding box center [349, 93] width 318 height 14
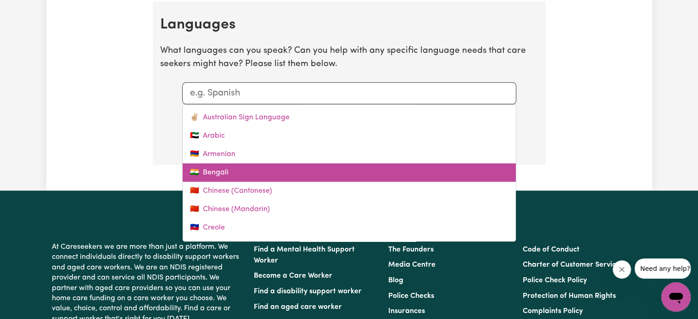
click at [250, 167] on link "🇮🇳 Bengali" at bounding box center [349, 172] width 333 height 18
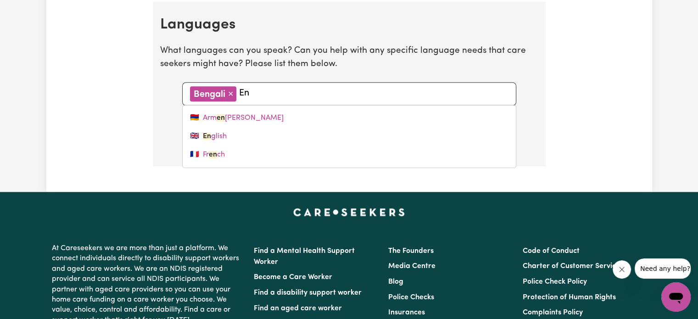
type input "Eng"
type input "English"
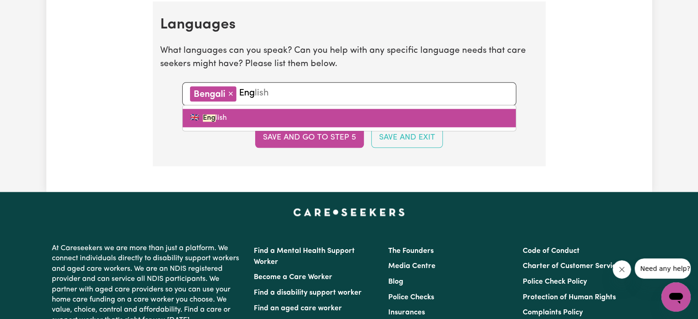
click at [239, 111] on link "🇬🇧 Eng lish" at bounding box center [349, 118] width 333 height 18
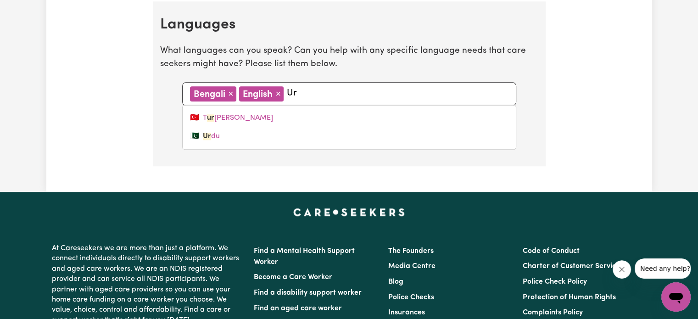
type input "Urd"
type input "Urdu"
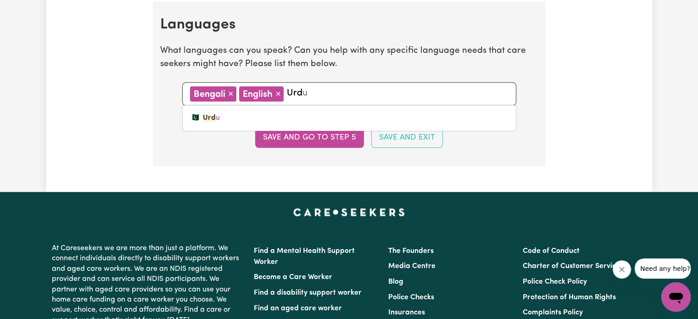
type input "Urdu"
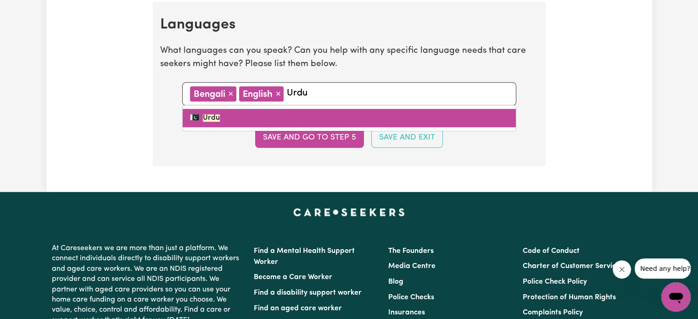
click at [237, 113] on link "🇵🇰 Urdu" at bounding box center [349, 118] width 333 height 18
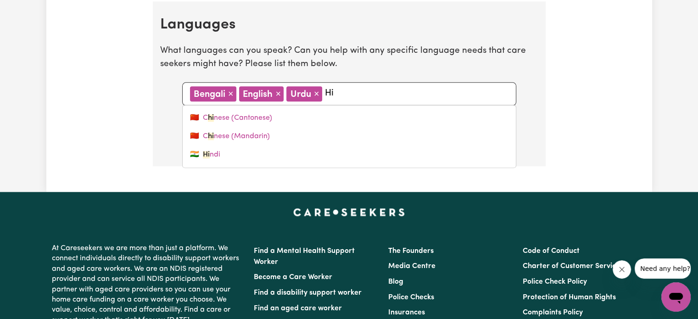
type input "Hin"
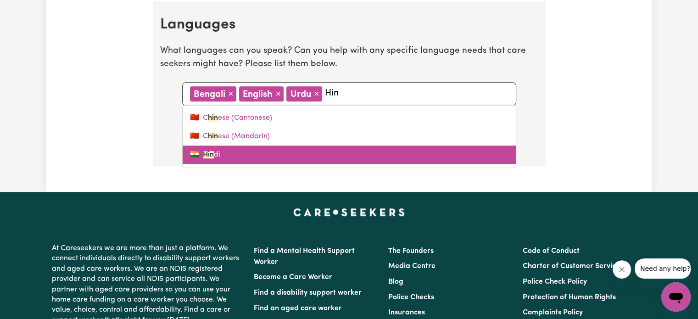
click at [241, 155] on link "🇮🇳 Hin di" at bounding box center [349, 154] width 333 height 18
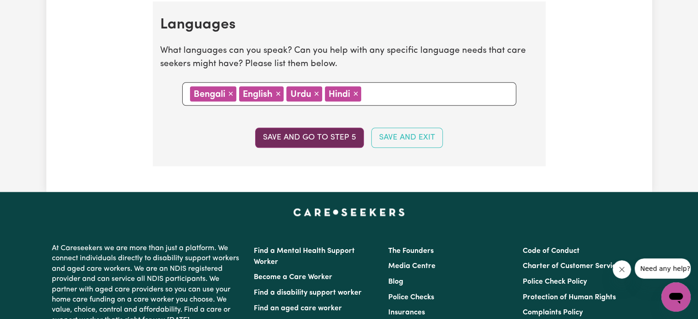
click at [292, 133] on button "Save and go to step 5" at bounding box center [309, 138] width 109 height 20
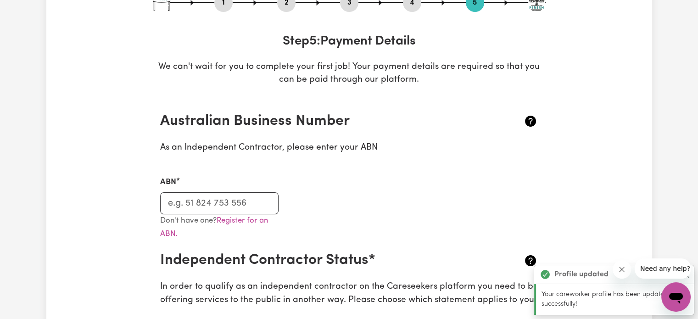
scroll to position [123, 0]
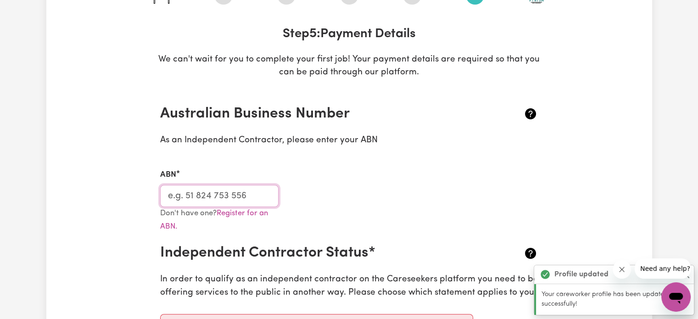
click at [255, 191] on input "ABN" at bounding box center [219, 196] width 119 height 22
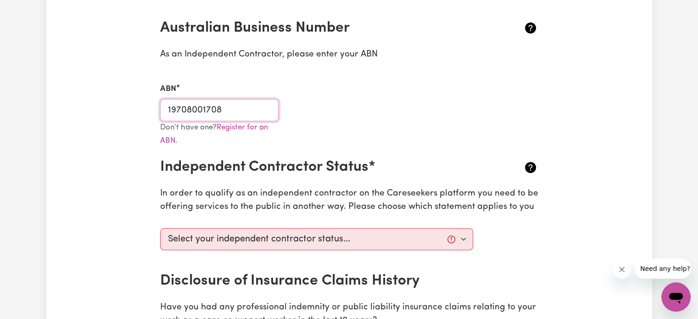
scroll to position [210, 0]
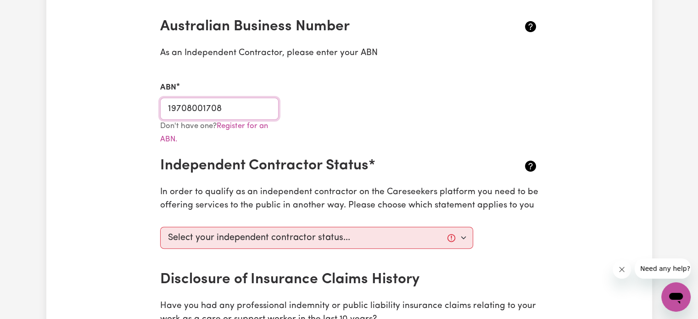
type input "19708001708"
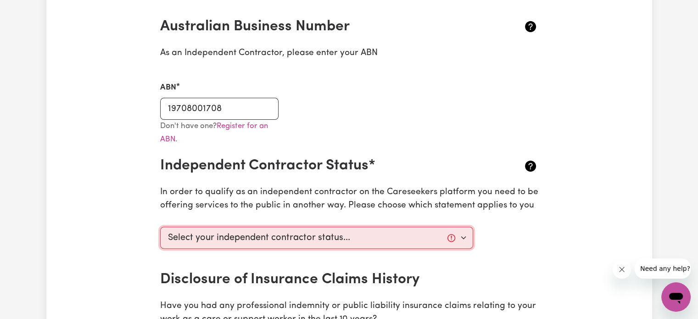
click at [334, 233] on select "Select your independent contractor status... I am providing services through an…" at bounding box center [316, 238] width 313 height 22
select select "I am working in another industry"
click at [160, 227] on select "Select your independent contractor status... I am providing services through an…" at bounding box center [316, 238] width 313 height 22
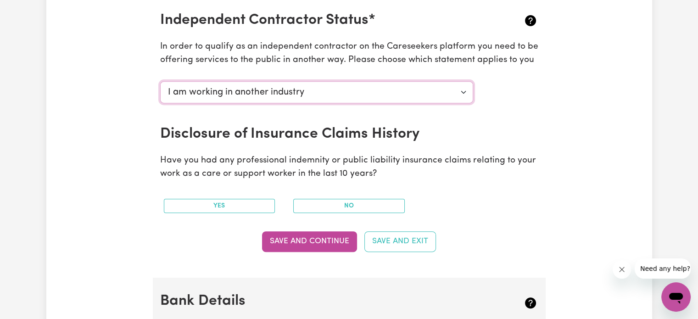
scroll to position [358, 0]
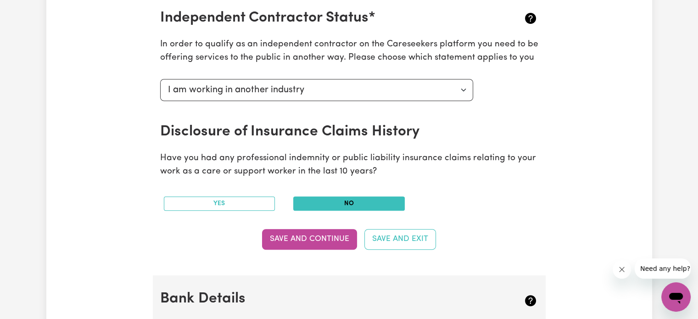
click at [318, 199] on button "No" at bounding box center [348, 203] width 111 height 14
click at [327, 238] on button "Save and Continue" at bounding box center [309, 239] width 95 height 20
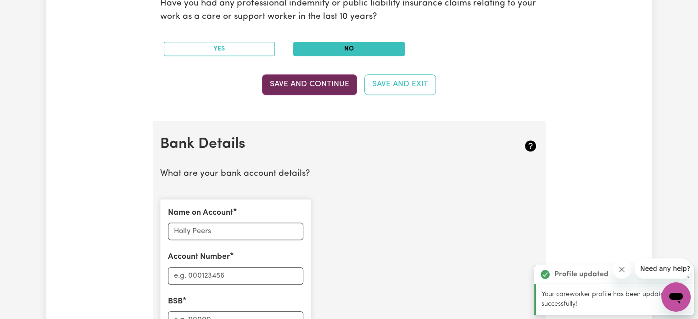
scroll to position [633, 0]
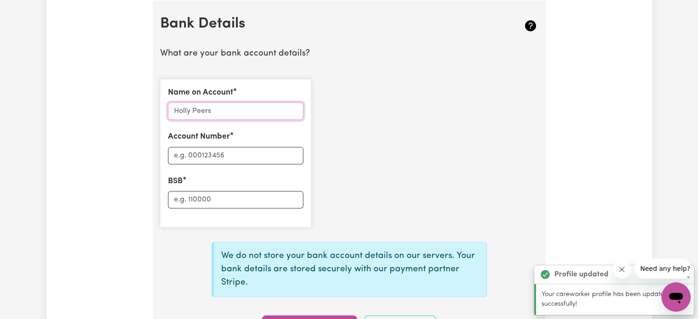
click at [217, 111] on input "Name on Account" at bounding box center [235, 110] width 135 height 17
click at [389, 162] on div "Name on Account Account Number BSB" at bounding box center [349, 153] width 389 height 163
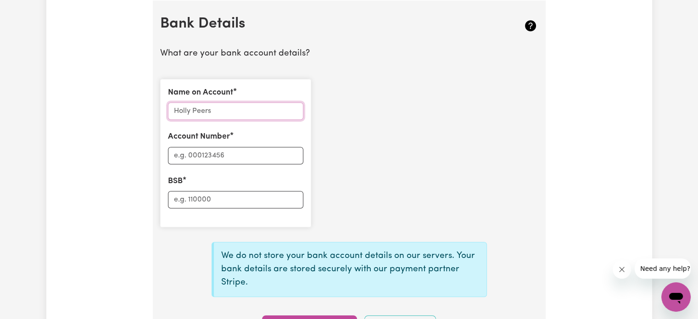
click at [264, 106] on input "Name on Account" at bounding box center [235, 110] width 135 height 17
type input "[PERSON_NAME]"
click at [254, 156] on input "Account Number" at bounding box center [235, 155] width 135 height 17
type input "10494999"
click at [250, 196] on input "BSB" at bounding box center [235, 199] width 135 height 17
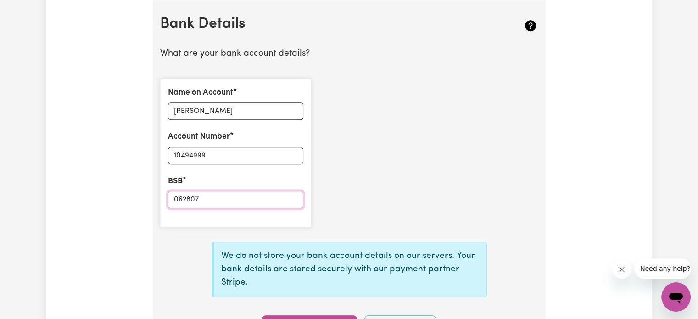
scroll to position [748, 0]
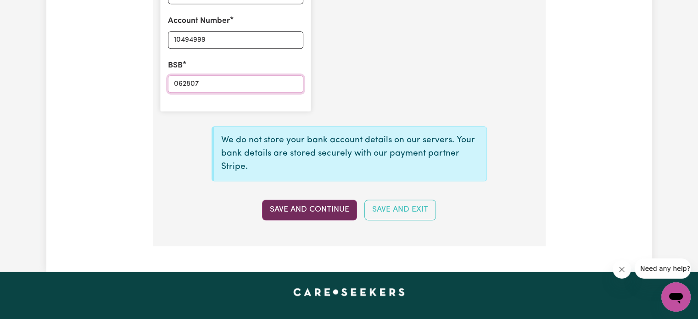
type input "062807"
click at [332, 206] on button "Save and Continue" at bounding box center [309, 210] width 95 height 20
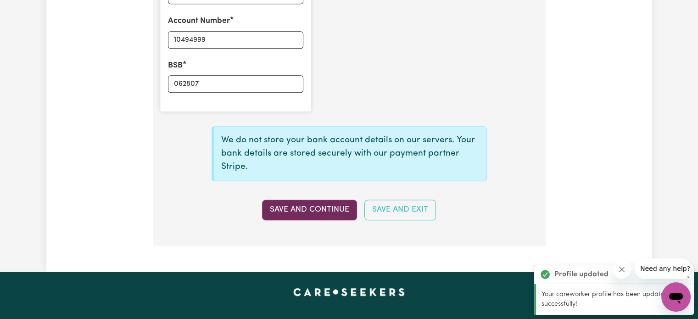
type input "****4999"
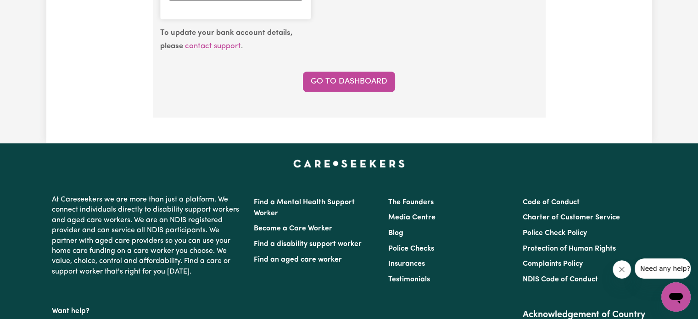
scroll to position [841, 0]
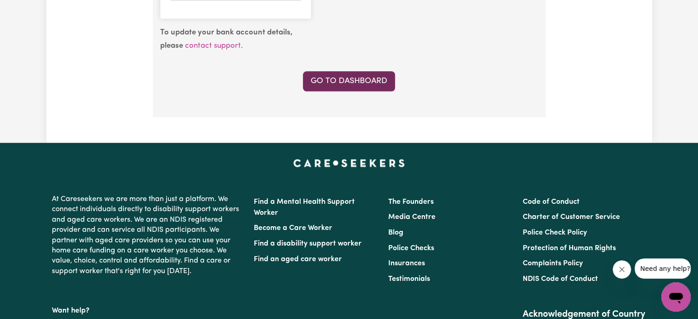
click at [373, 75] on link "Go to Dashboard" at bounding box center [349, 81] width 92 height 20
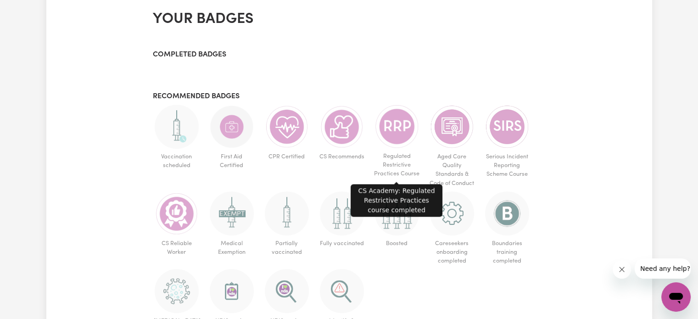
scroll to position [517, 0]
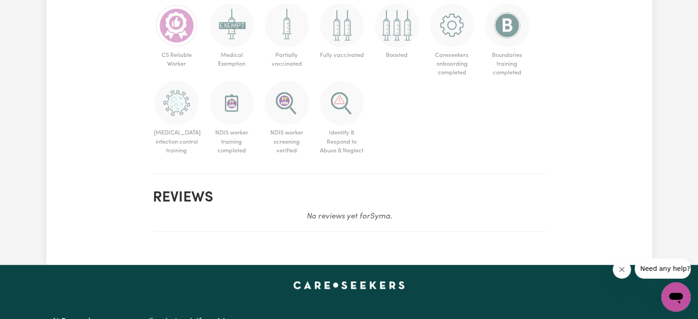
click at [629, 284] on div at bounding box center [349, 284] width 606 height 11
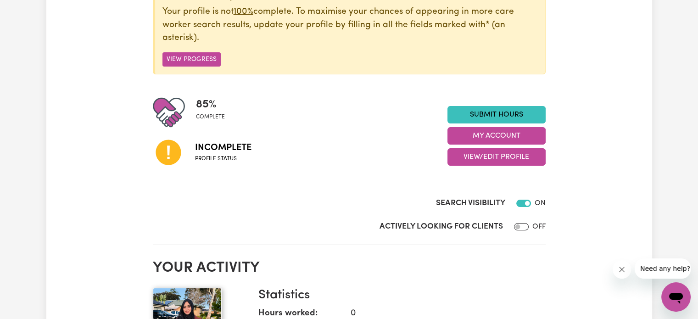
scroll to position [139, 0]
click at [523, 227] on input "Actively Looking for Clients" at bounding box center [521, 226] width 15 height 7
checkbox input "true"
click at [225, 152] on span "Incomplete" at bounding box center [223, 148] width 56 height 14
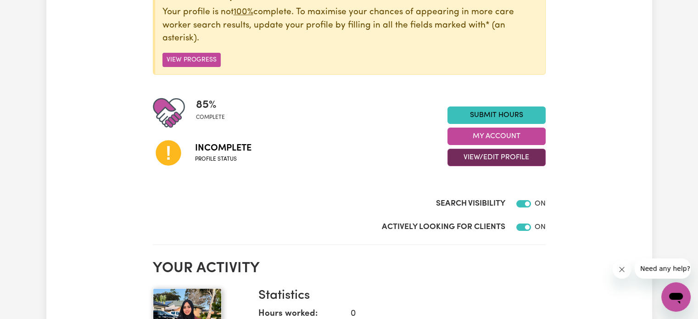
click at [477, 158] on button "View/Edit Profile" at bounding box center [496, 157] width 98 height 17
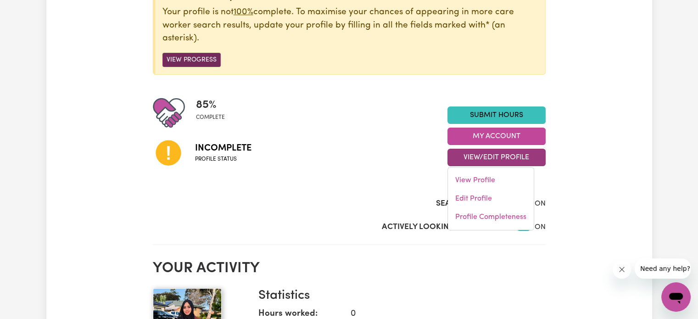
click at [171, 55] on button "View Progress" at bounding box center [191, 60] width 58 height 14
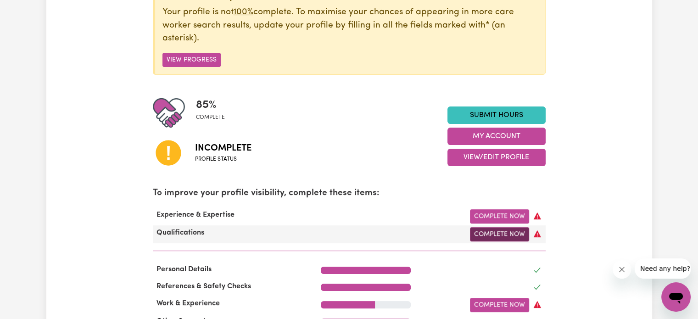
click at [476, 233] on link "Complete Now" at bounding box center [499, 234] width 59 height 14
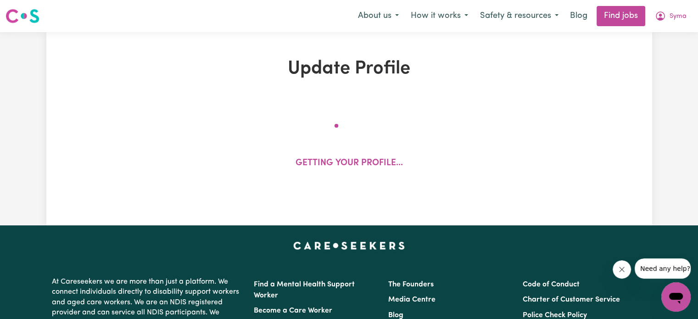
select select "2019"
select select "2020"
select select "2025"
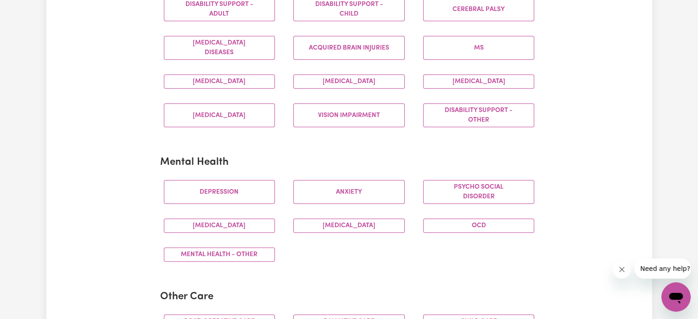
scroll to position [453, 0]
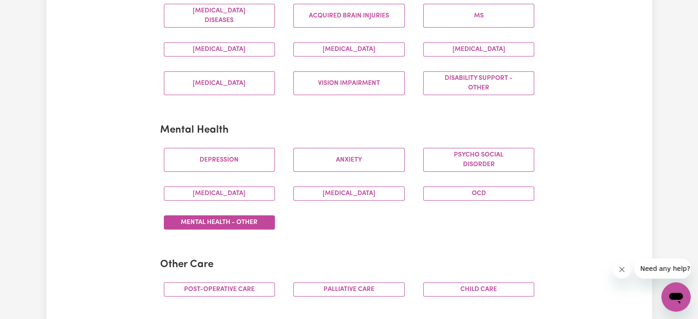
click at [228, 220] on button "Mental Health - Other" at bounding box center [219, 222] width 111 height 14
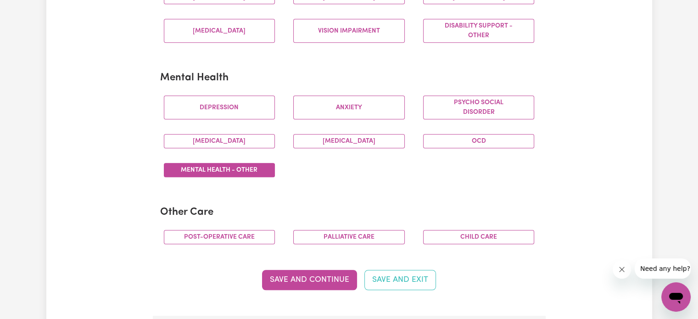
scroll to position [516, 0]
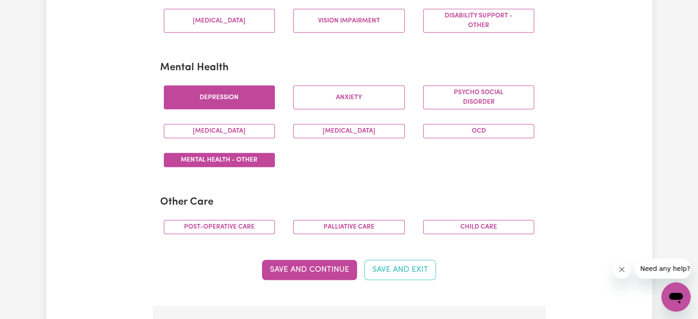
click at [264, 97] on button "Depression" at bounding box center [219, 97] width 111 height 24
click at [317, 261] on button "Save and Continue" at bounding box center [309, 270] width 95 height 20
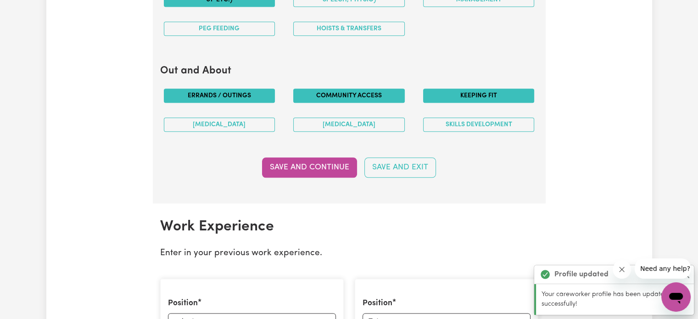
scroll to position [1097, 0]
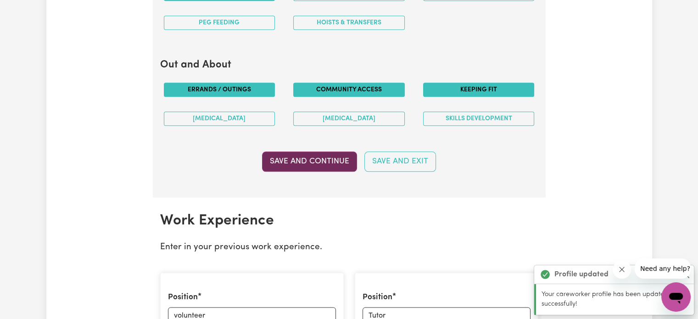
click at [328, 151] on button "Save and Continue" at bounding box center [309, 161] width 95 height 20
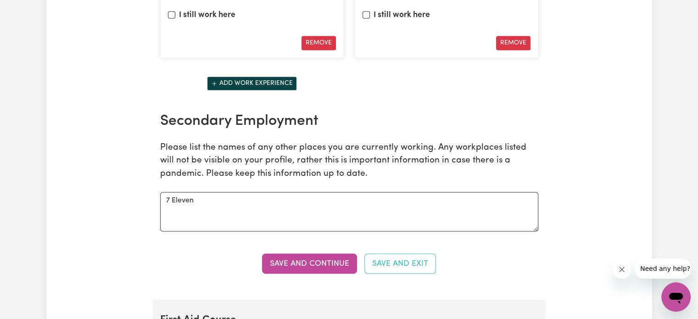
scroll to position [1512, 0]
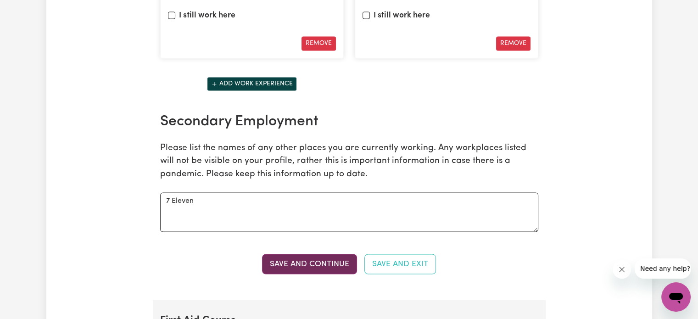
click at [316, 254] on button "Save and Continue" at bounding box center [309, 264] width 95 height 20
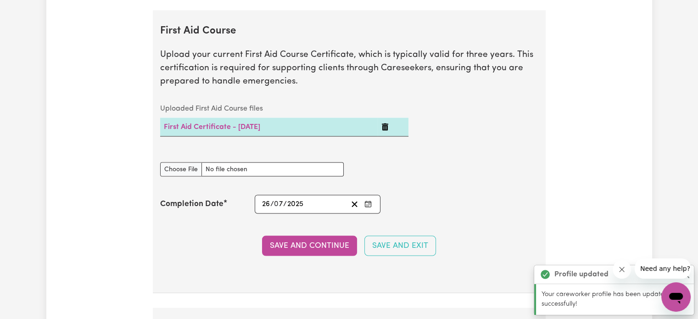
scroll to position [1807, 0]
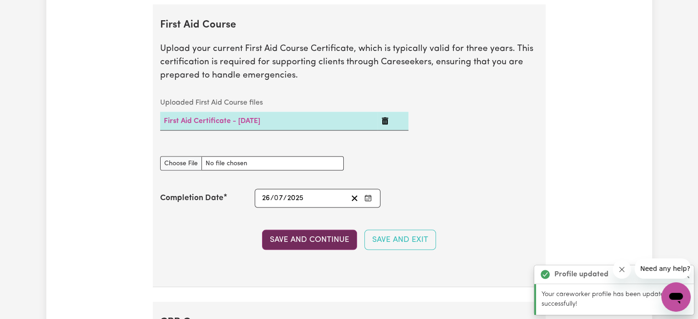
click at [312, 243] on button "Save and Continue" at bounding box center [309, 240] width 95 height 20
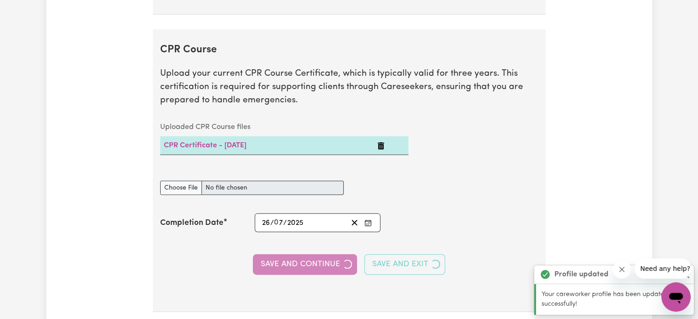
scroll to position [2103, 0]
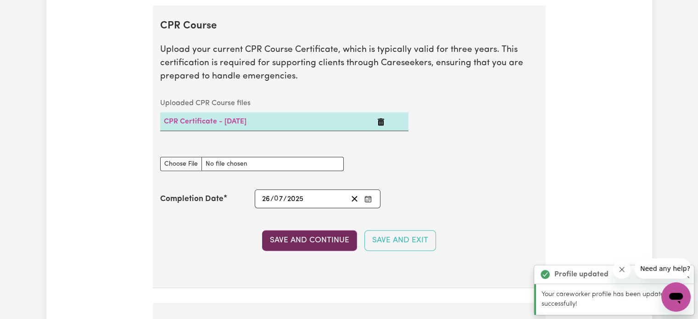
click at [308, 235] on button "Save and Continue" at bounding box center [309, 240] width 95 height 20
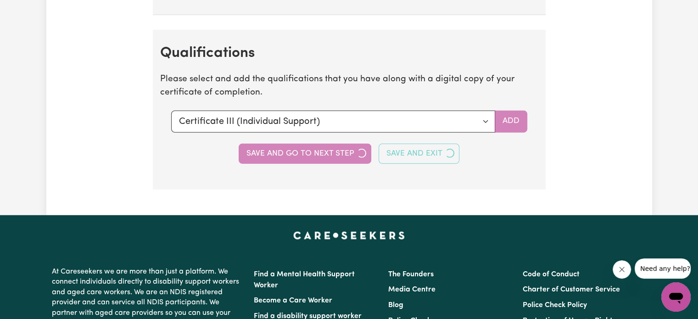
scroll to position [2400, 0]
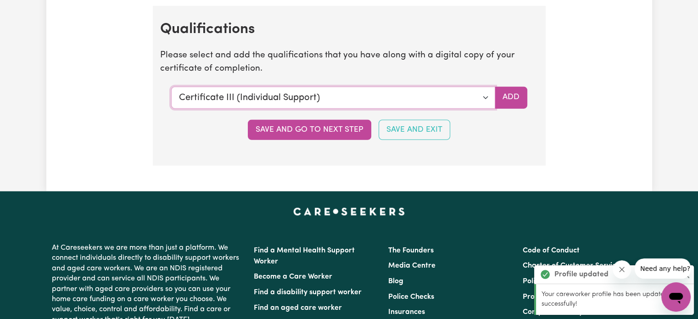
click at [313, 87] on select "Select a qualification to add... Certificate III (Individual Support) Certifica…" at bounding box center [333, 98] width 324 height 22
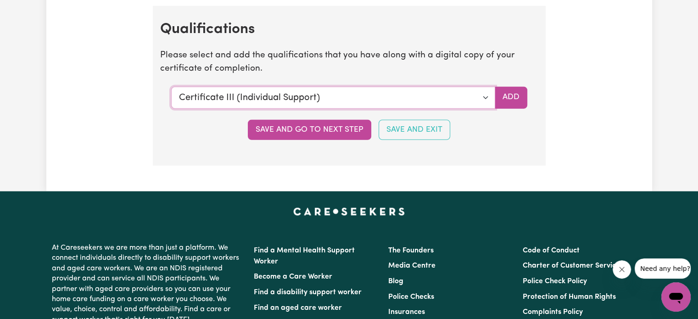
select select "CPR Course [HLTAID009-12]"
click at [171, 87] on select "Select a qualification to add... Certificate III (Individual Support) Certifica…" at bounding box center [333, 98] width 324 height 22
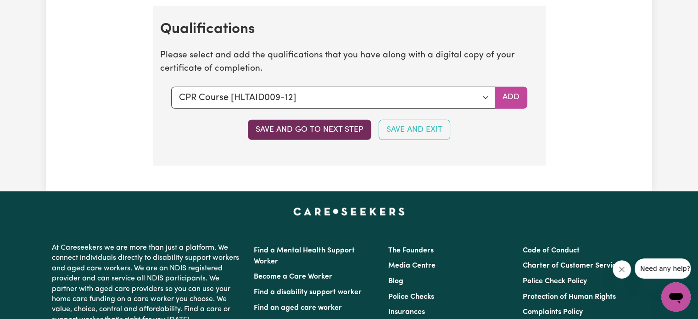
click at [289, 122] on button "Save and go to next step" at bounding box center [309, 130] width 123 height 20
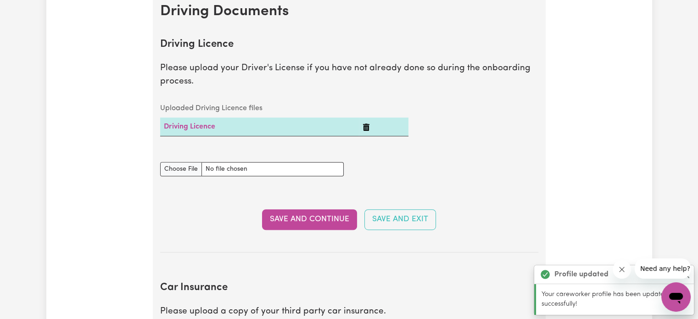
scroll to position [395, 0]
click at [334, 216] on button "Save and Continue" at bounding box center [309, 219] width 95 height 20
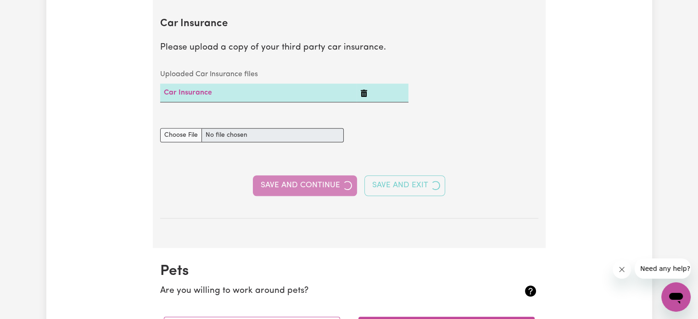
scroll to position [661, 0]
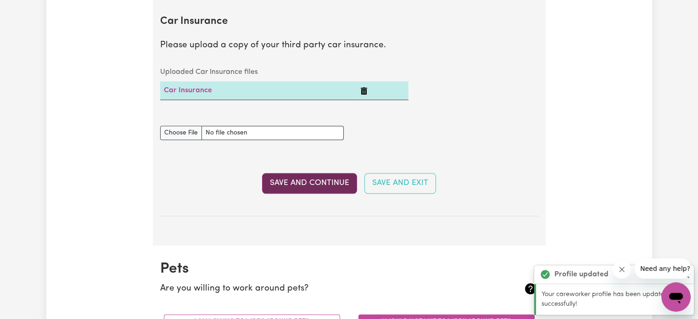
click at [311, 189] on button "Save and Continue" at bounding box center [309, 183] width 95 height 20
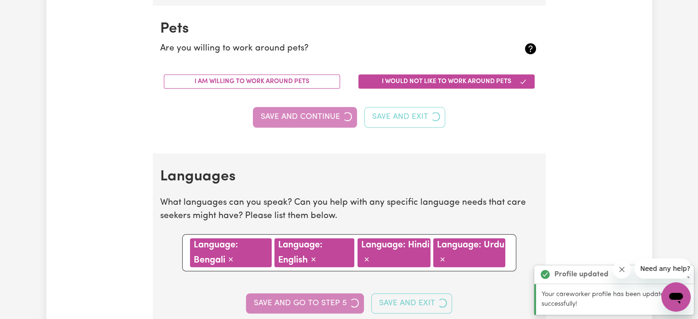
scroll to position [905, 0]
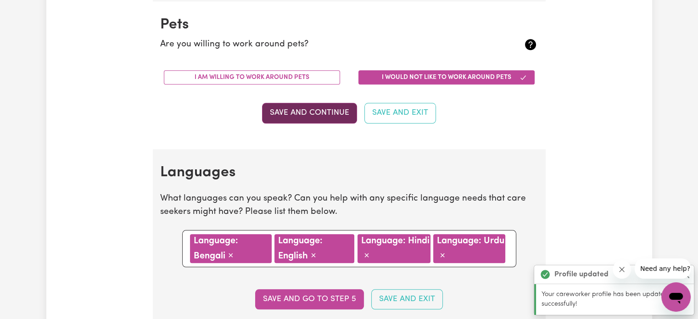
click at [294, 117] on button "Save and Continue" at bounding box center [309, 113] width 95 height 20
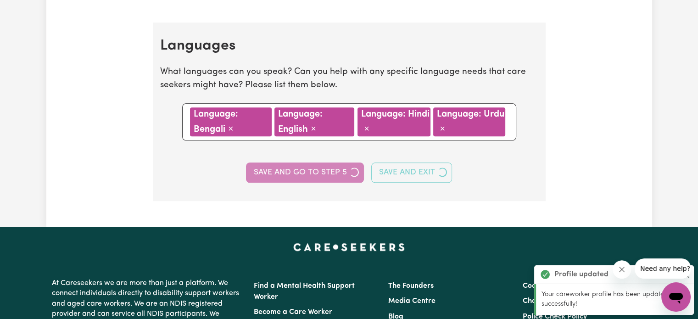
scroll to position [1052, 0]
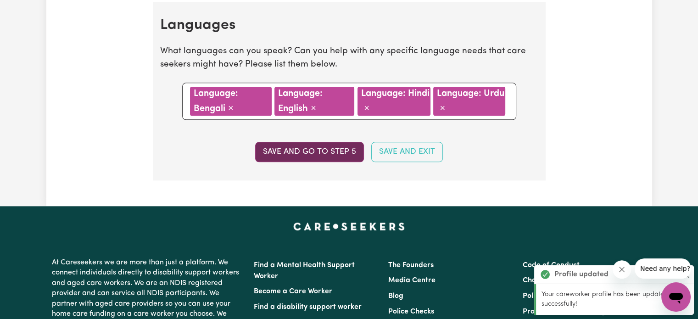
click at [296, 142] on button "Save and go to step 5" at bounding box center [309, 152] width 109 height 20
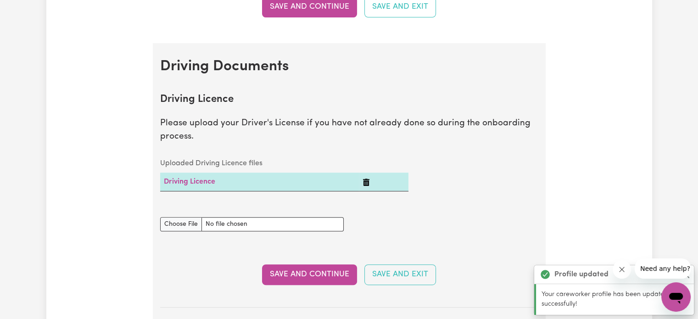
select select "I am working in another industry"
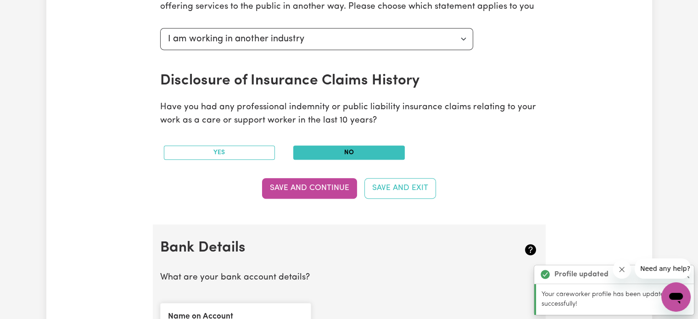
scroll to position [409, 0]
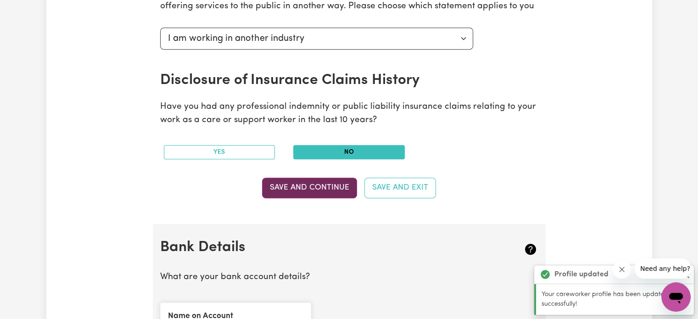
click at [302, 189] on button "Save and Continue" at bounding box center [309, 188] width 95 height 20
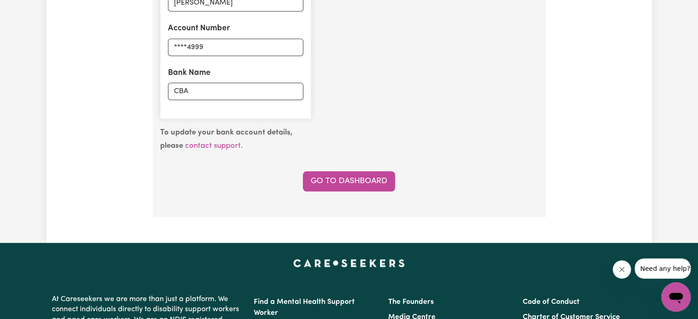
scroll to position [745, 0]
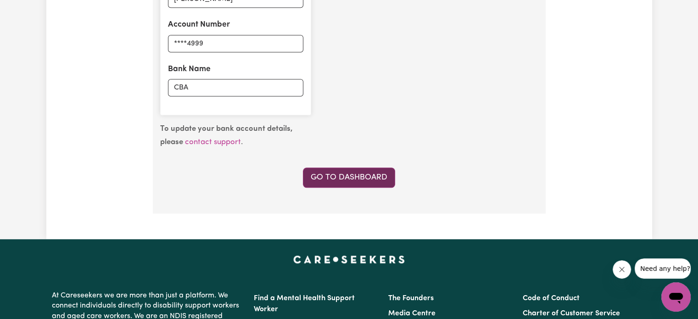
click at [343, 177] on link "Go to Dashboard" at bounding box center [349, 177] width 92 height 20
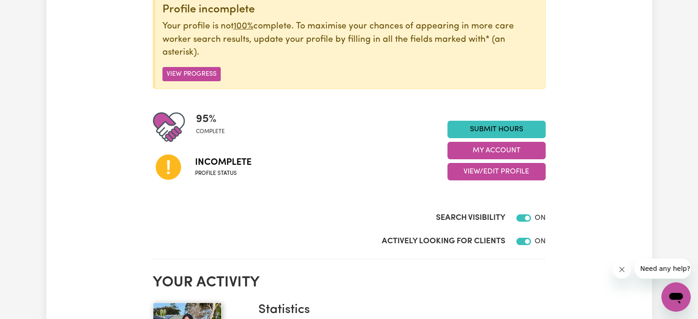
scroll to position [126, 0]
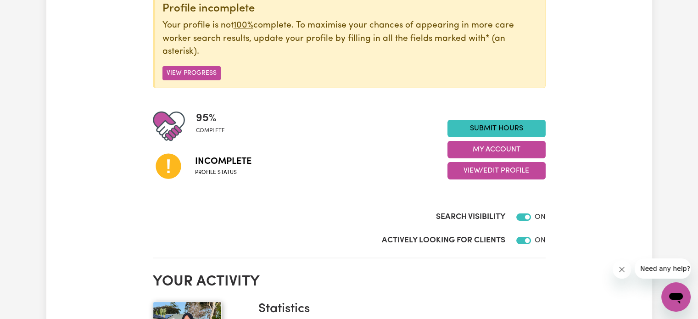
click at [167, 166] on icon at bounding box center [168, 165] width 31 height 31
click at [505, 167] on button "View/Edit Profile" at bounding box center [496, 170] width 98 height 17
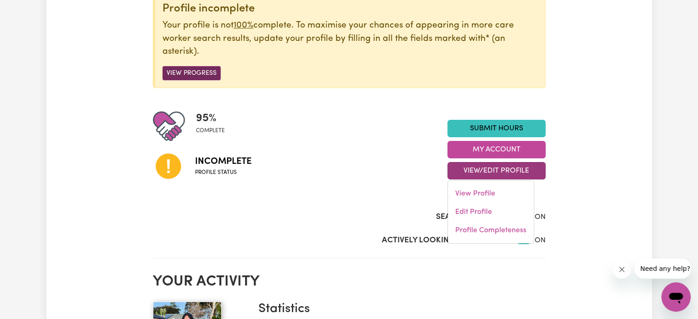
drag, startPoint x: 185, startPoint y: 64, endPoint x: 185, endPoint y: 69, distance: 5.5
click at [185, 69] on div "Profile incomplete Your profile is not 100% complete. To maximise your chances …" at bounding box center [349, 41] width 393 height 94
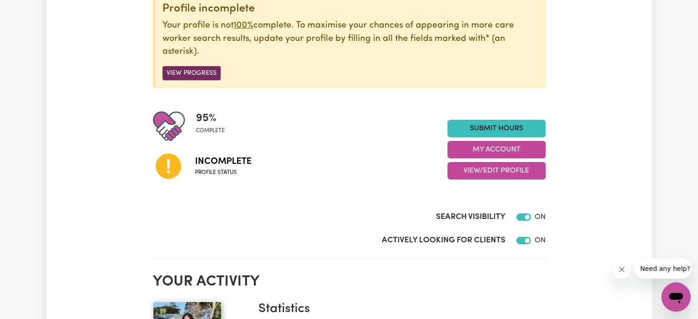
click at [185, 69] on button "View Progress" at bounding box center [191, 73] width 58 height 14
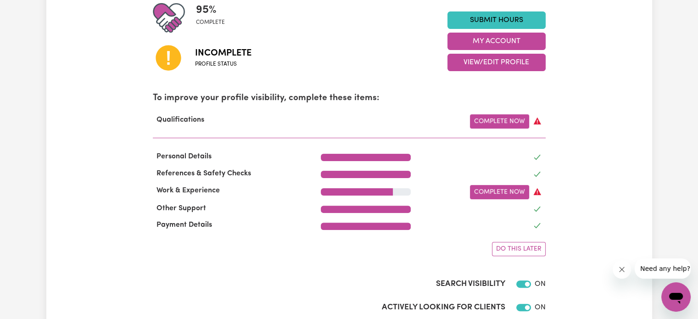
scroll to position [234, 0]
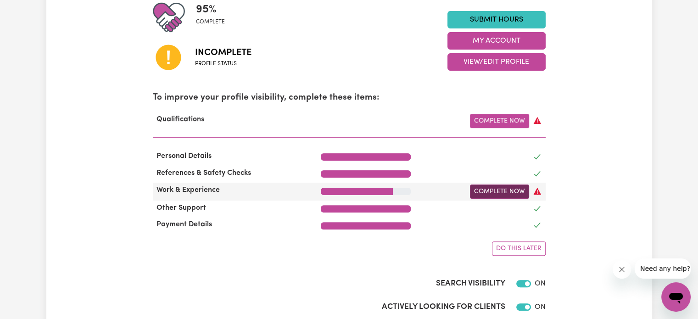
click at [491, 190] on link "Complete Now" at bounding box center [499, 191] width 59 height 14
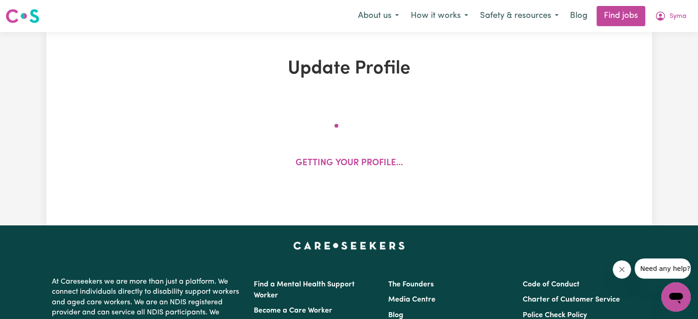
select select "2019"
select select "2020"
select select "2025"
select select "Certificate III (Individual Support)"
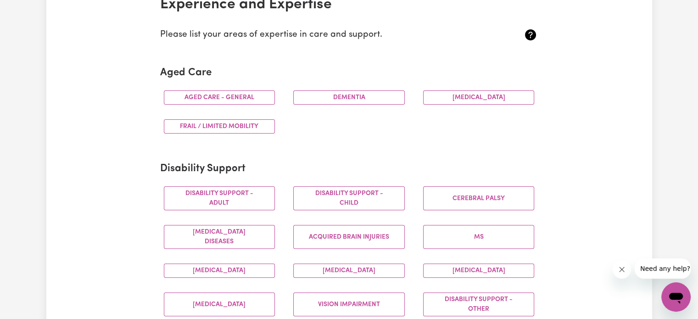
scroll to position [225, 0]
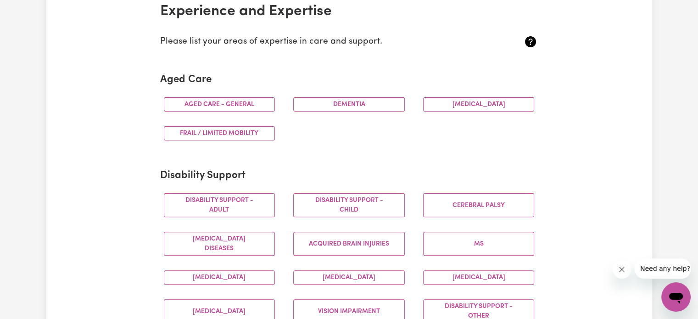
click at [450, 142] on div "Aged care - General [MEDICAL_DATA] [MEDICAL_DATA] Frail / limited mobility" at bounding box center [349, 119] width 389 height 58
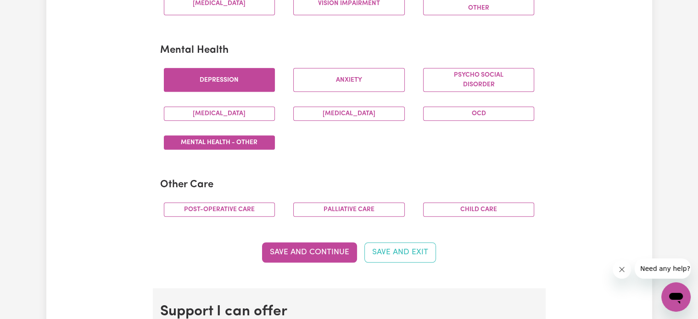
scroll to position [534, 0]
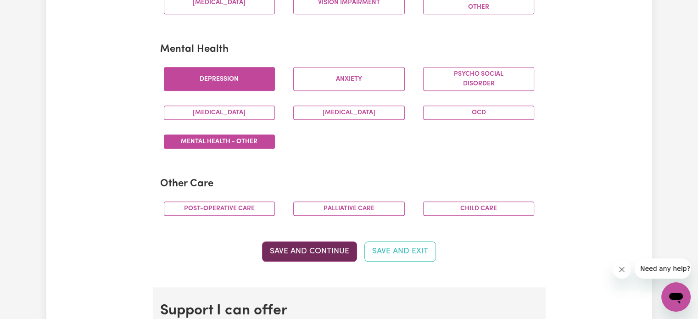
click at [309, 248] on button "Save and Continue" at bounding box center [309, 251] width 95 height 20
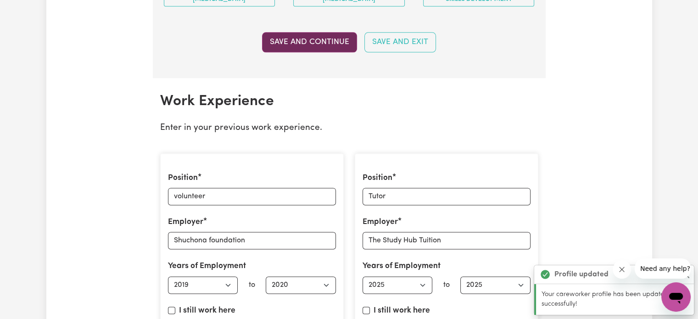
click at [295, 33] on button "Save and Continue" at bounding box center [309, 42] width 95 height 20
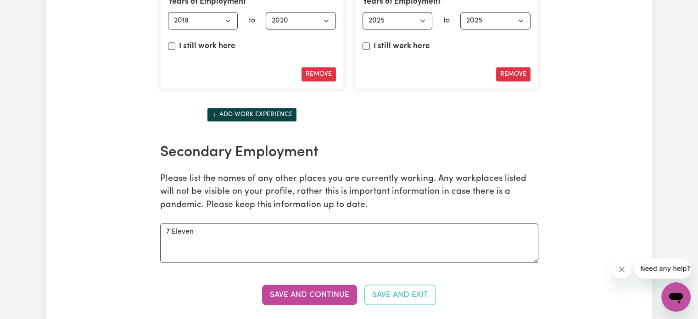
scroll to position [1480, 0]
click at [277, 110] on button "Add work experience" at bounding box center [252, 115] width 90 height 14
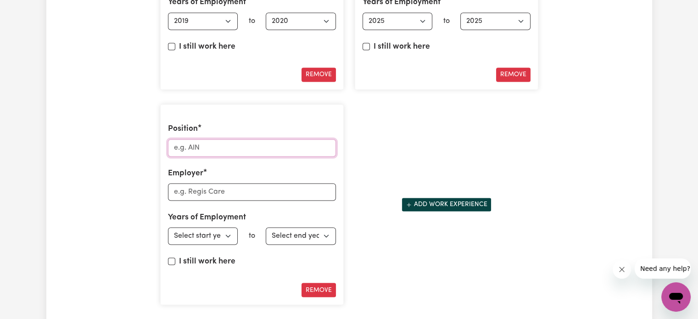
click at [246, 139] on input "Position" at bounding box center [252, 147] width 168 height 17
type input "&"
type input "Team Member"
click at [235, 189] on input "Employer" at bounding box center [252, 191] width 168 height 17
type input "&"
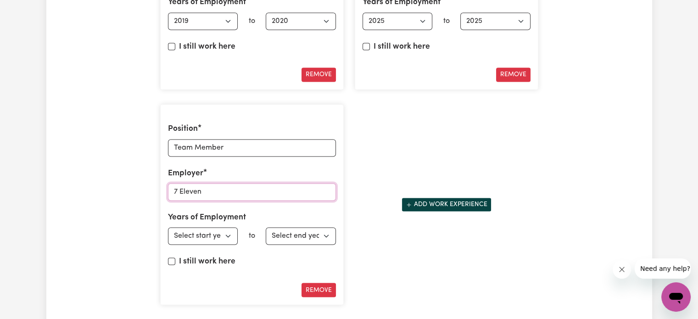
type input "7 Eleven"
click at [224, 236] on select "Select start year [DATE] 1952 1953 1954 1955 1956 1957 1958 1959 1960 1961 1962…" at bounding box center [203, 235] width 70 height 17
select select "2024"
click at [168, 227] on select "Select start year [DATE] 1952 1953 1954 1955 1956 1957 1958 1959 1960 1961 1962…" at bounding box center [203, 235] width 70 height 17
click at [217, 256] on label "I still work here" at bounding box center [207, 262] width 56 height 12
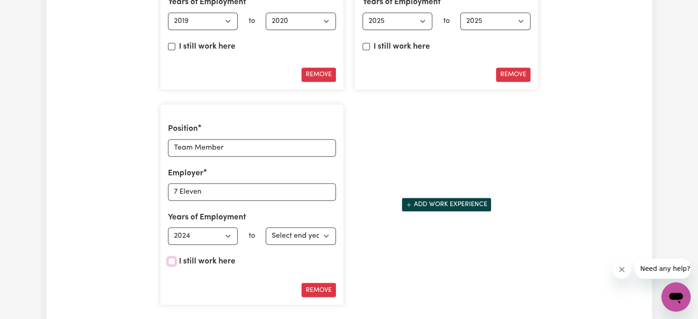
click at [175, 257] on input "I still work here" at bounding box center [171, 260] width 7 height 7
checkbox input "true"
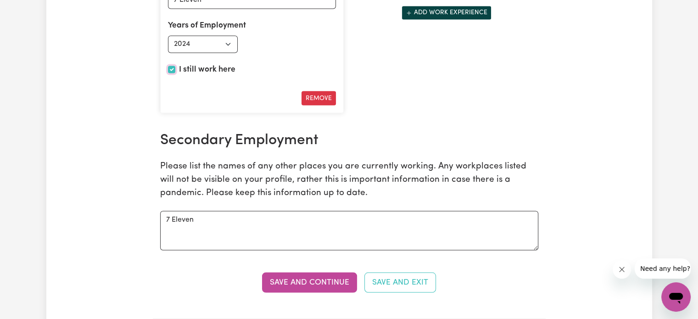
scroll to position [1673, 0]
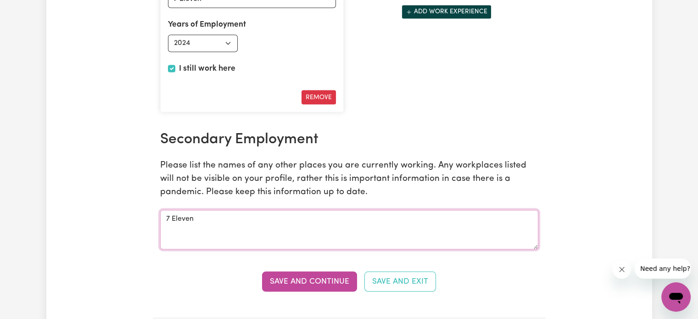
click at [329, 213] on textarea "7 Eleven" at bounding box center [349, 229] width 378 height 39
type textarea "7"
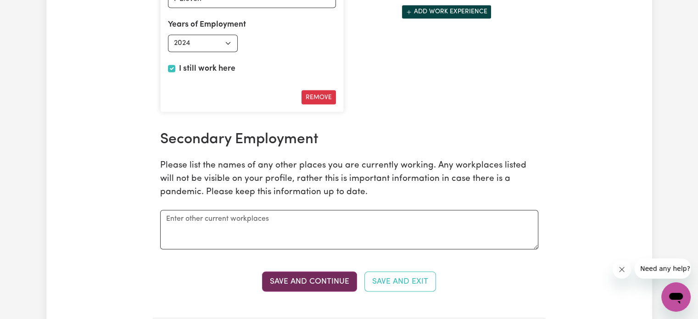
click at [339, 280] on button "Save and Continue" at bounding box center [309, 281] width 95 height 20
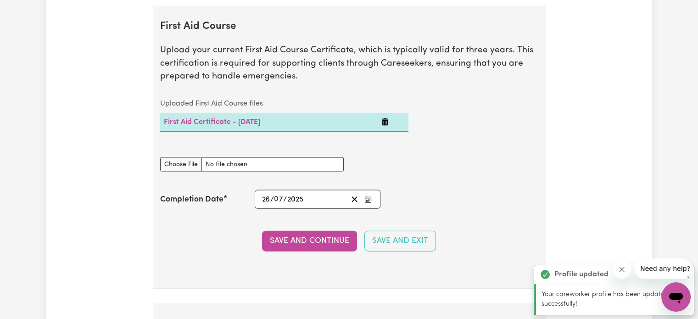
scroll to position [1985, 0]
click at [318, 230] on button "Save and Continue" at bounding box center [309, 240] width 95 height 20
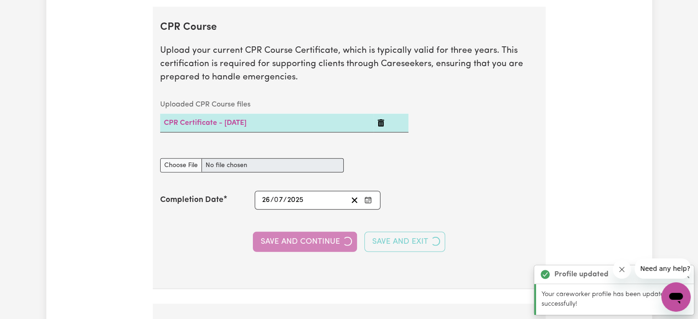
scroll to position [2281, 0]
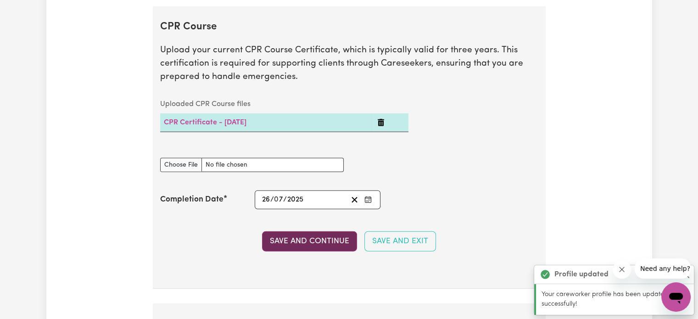
click at [314, 234] on button "Save and Continue" at bounding box center [309, 241] width 95 height 20
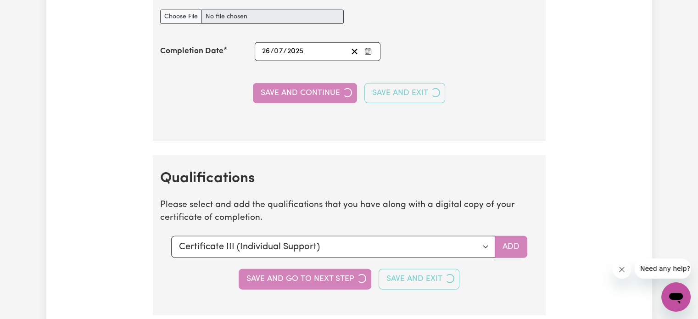
scroll to position [2578, 0]
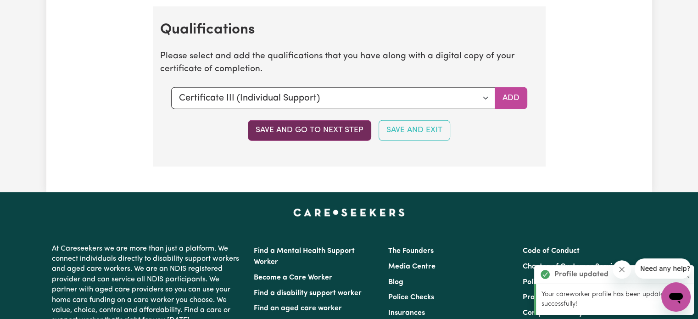
click at [295, 120] on button "Save and go to next step" at bounding box center [309, 130] width 123 height 20
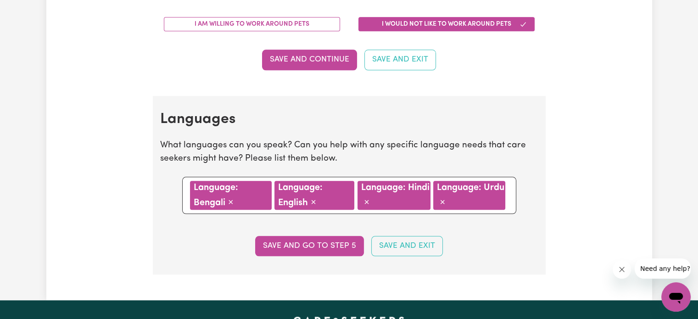
scroll to position [958, 0]
click at [299, 248] on button "Save and go to step 5" at bounding box center [309, 246] width 109 height 20
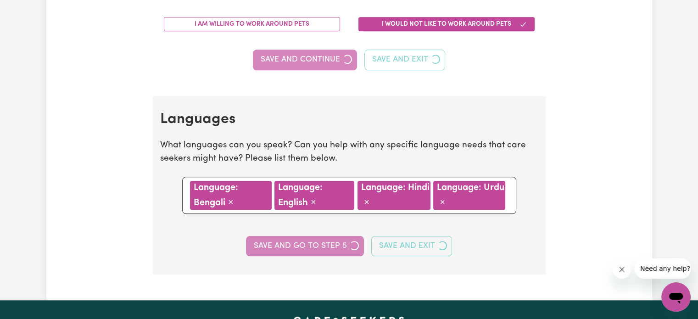
select select "I am working in another industry"
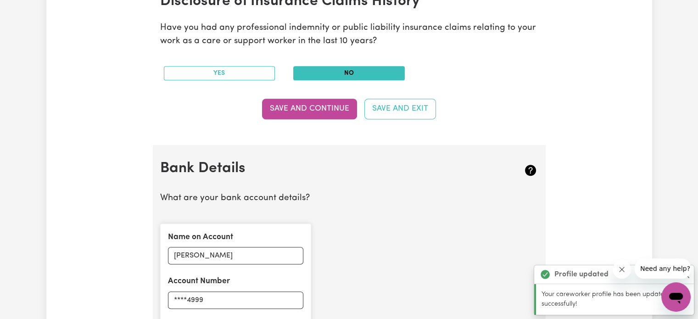
scroll to position [635, 0]
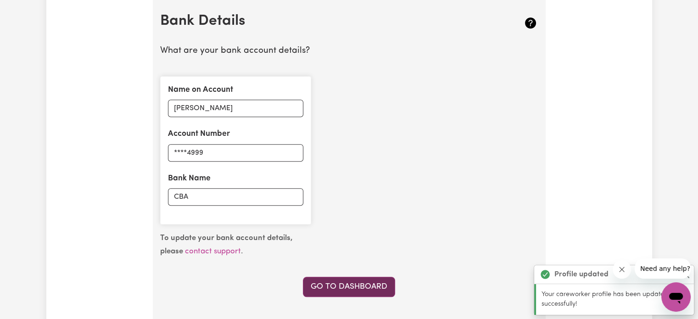
click at [367, 277] on link "Go to Dashboard" at bounding box center [349, 287] width 92 height 20
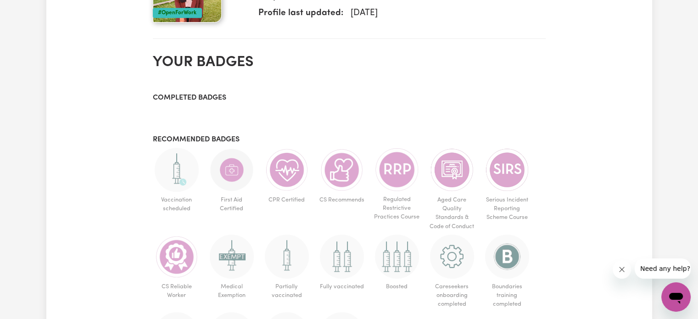
scroll to position [475, 0]
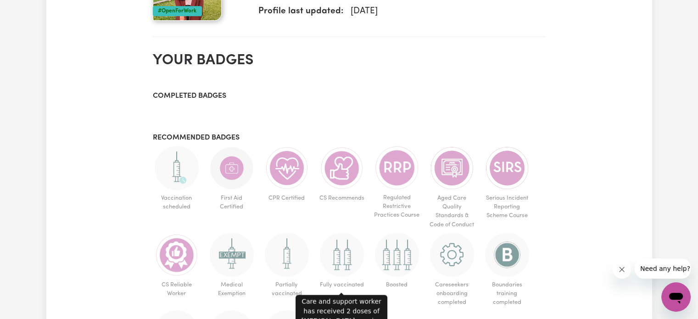
click at [350, 239] on img at bounding box center [342, 255] width 44 height 44
click at [344, 261] on img at bounding box center [342, 255] width 44 height 44
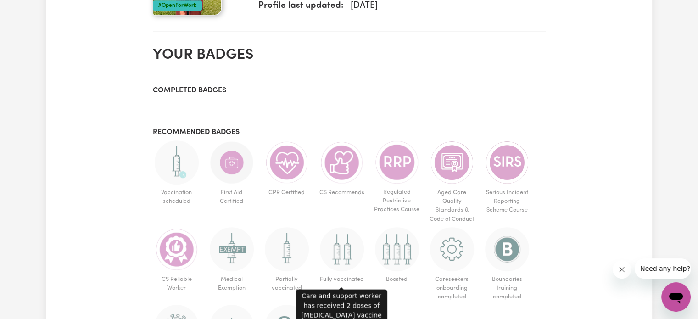
scroll to position [480, 0]
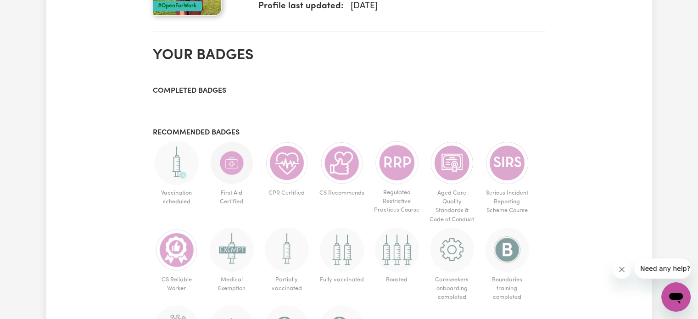
click at [218, 131] on h3 "Recommended badges" at bounding box center [349, 132] width 393 height 9
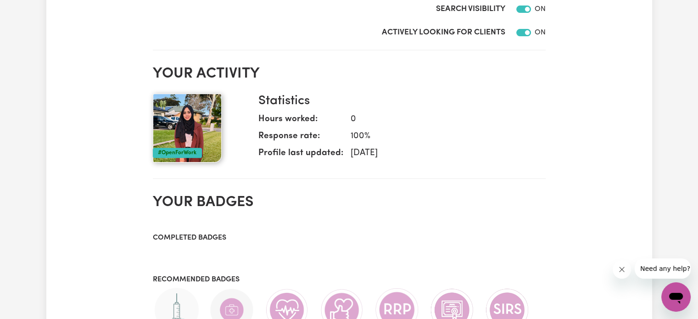
scroll to position [332, 0]
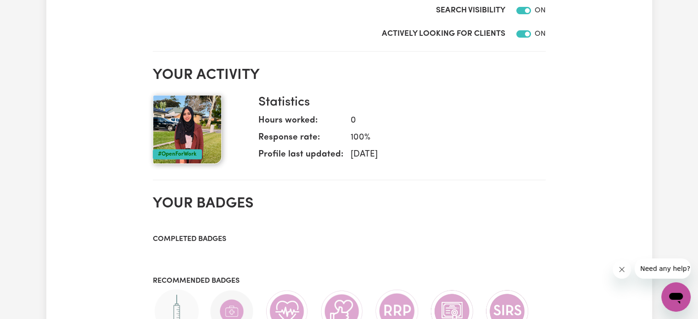
click at [211, 235] on h3 "Completed badges" at bounding box center [349, 239] width 393 height 9
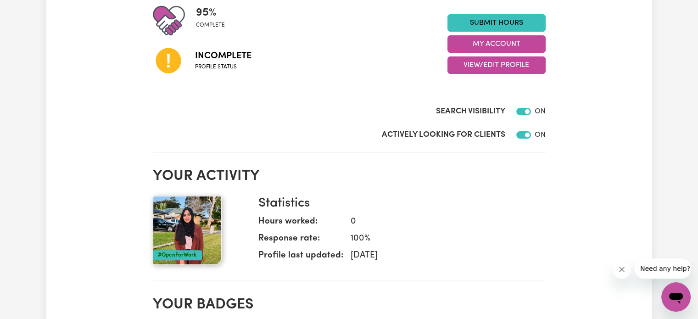
scroll to position [174, 0]
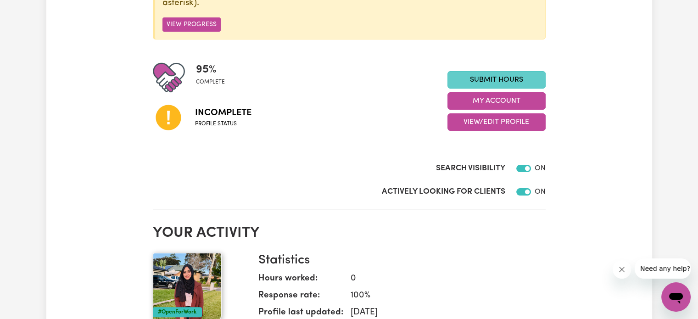
click at [482, 72] on link "Submit Hours" at bounding box center [496, 79] width 98 height 17
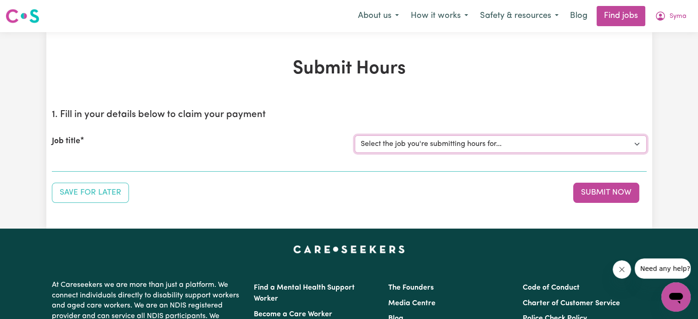
click at [421, 143] on select "Select the job you're submitting hours for..." at bounding box center [501, 143] width 292 height 17
click at [266, 180] on div "1. Fill in your details below to claim your payment Job title Select the job yo…" at bounding box center [349, 152] width 595 height 101
click at [112, 161] on div "Job title Select the job you're submitting hours for..." at bounding box center [349, 143] width 595 height 39
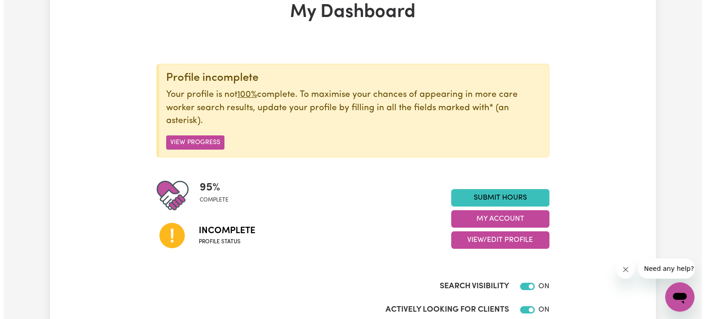
scroll to position [57, 0]
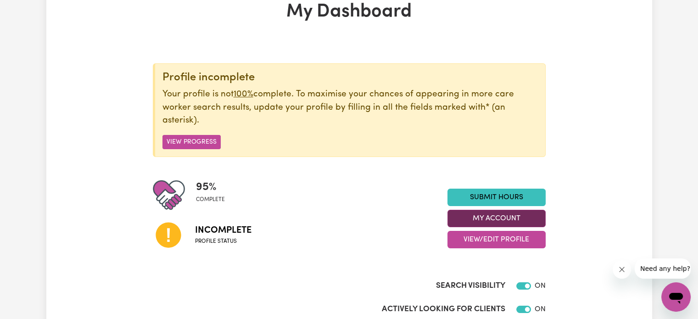
click at [467, 225] on button "My Account" at bounding box center [496, 218] width 98 height 17
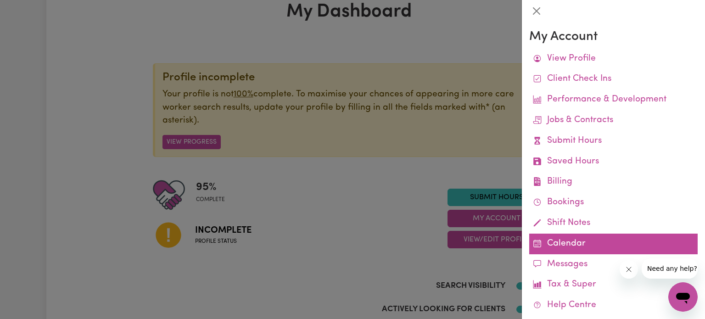
scroll to position [39, 0]
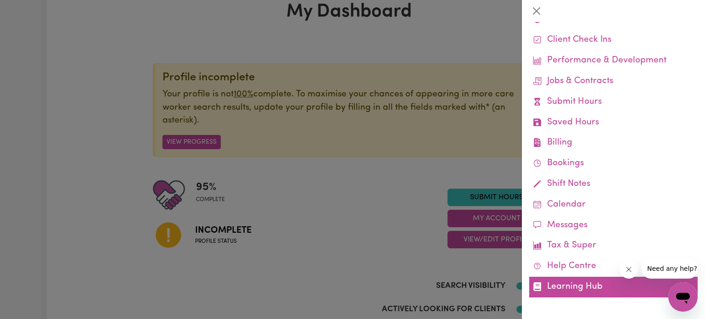
click at [593, 285] on link "Learning Hub" at bounding box center [613, 287] width 168 height 21
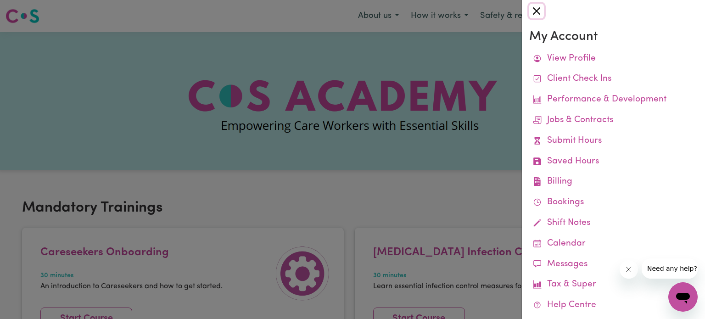
click at [541, 10] on button "Close" at bounding box center [536, 11] width 15 height 15
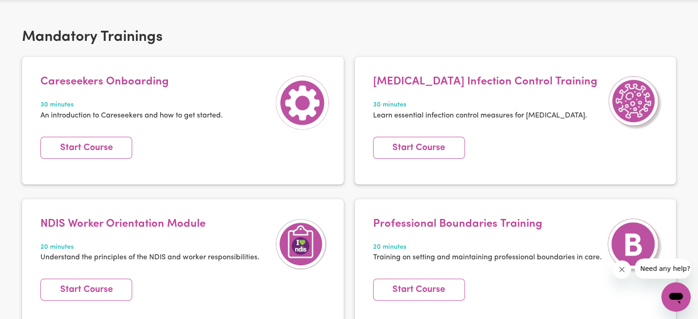
scroll to position [181, 0]
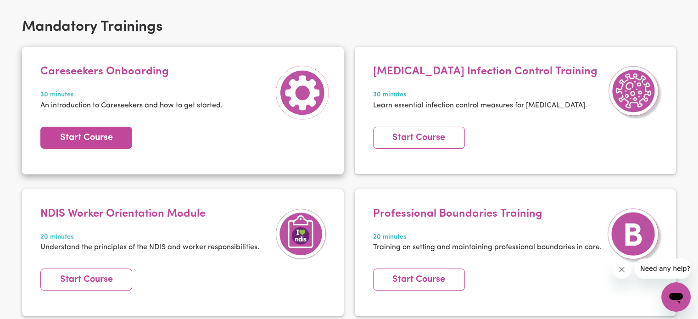
click at [106, 137] on link "Start Course" at bounding box center [86, 138] width 92 height 22
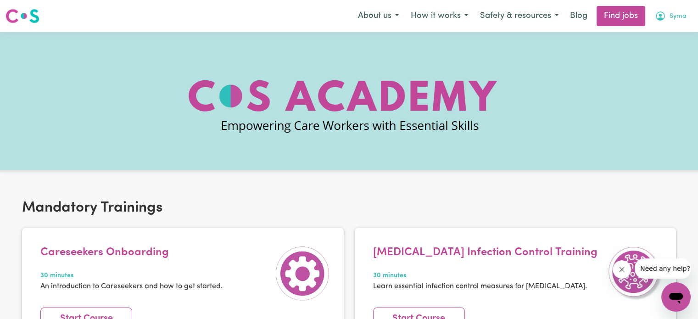
click at [662, 13] on icon "My Account" at bounding box center [660, 15] width 9 height 9
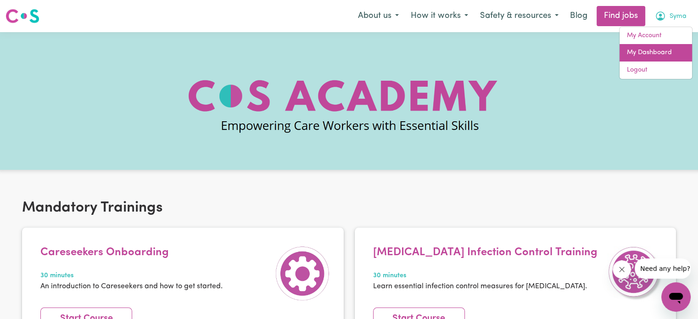
click at [657, 46] on link "My Dashboard" at bounding box center [655, 52] width 72 height 17
